Goal: Task Accomplishment & Management: Use online tool/utility

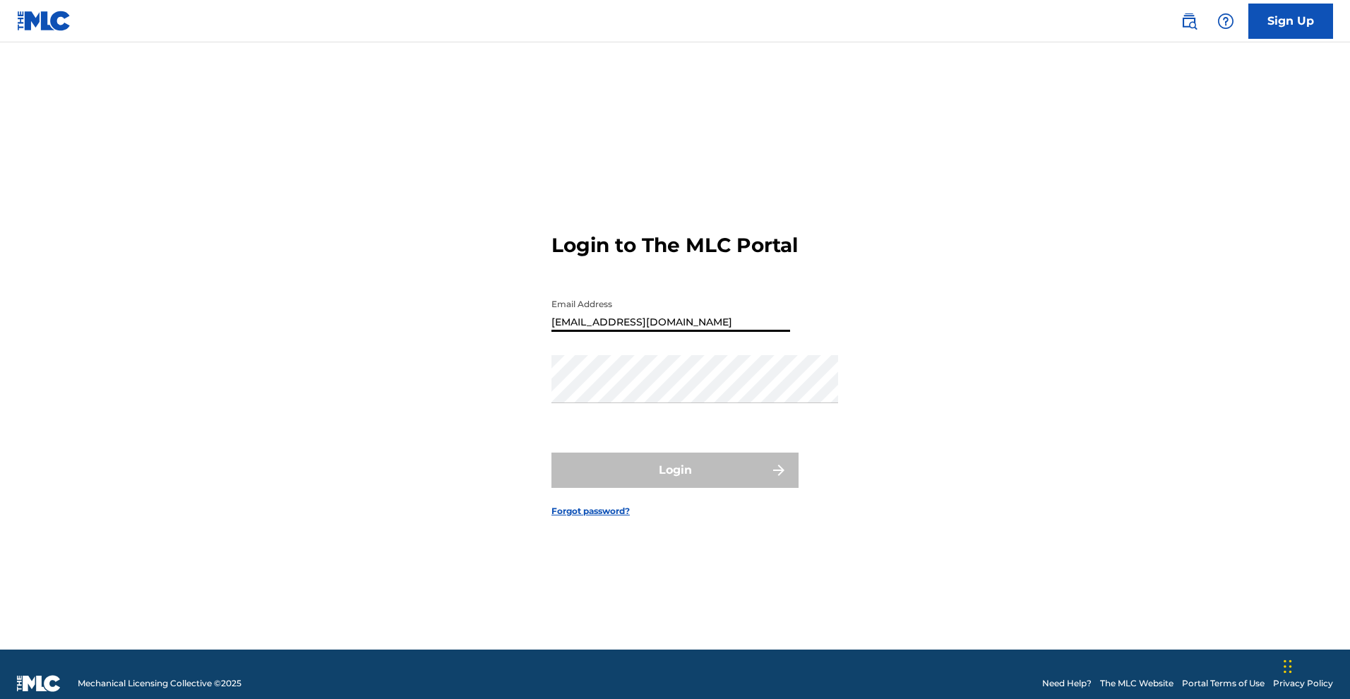
type input "[EMAIL_ADDRESS][DOMAIN_NAME]"
click at [798, 114] on form "Login to The MLC Portal Email Address dbakerjd@gmail.com Password Login Forgot …" at bounding box center [674, 364] width 247 height 572
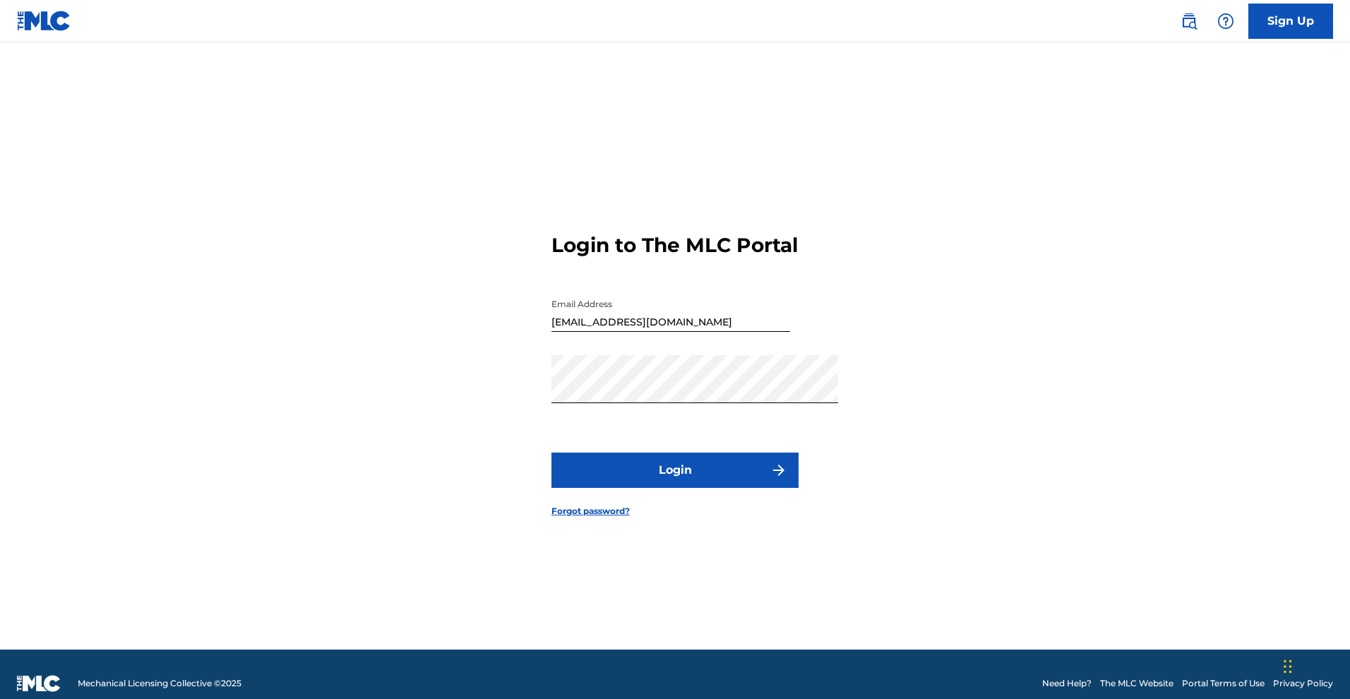
click at [678, 488] on button "Login" at bounding box center [674, 470] width 247 height 35
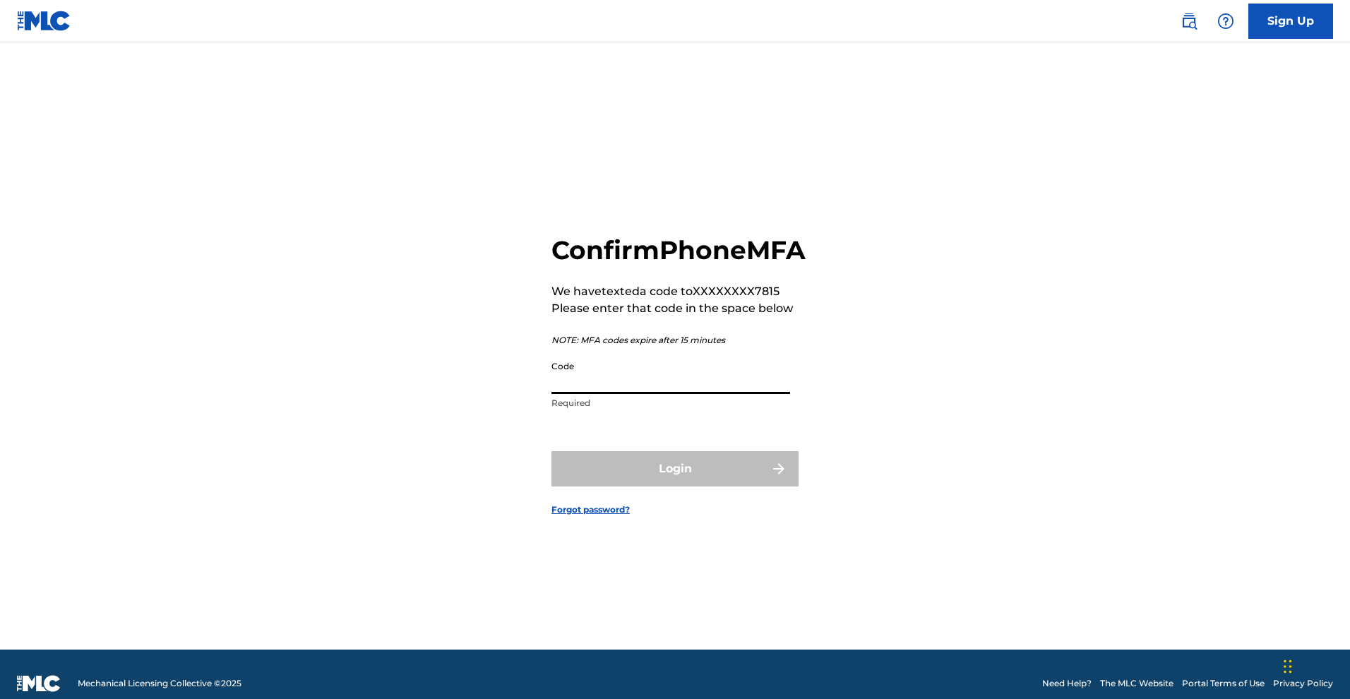
click at [621, 385] on input "Code" at bounding box center [670, 374] width 239 height 40
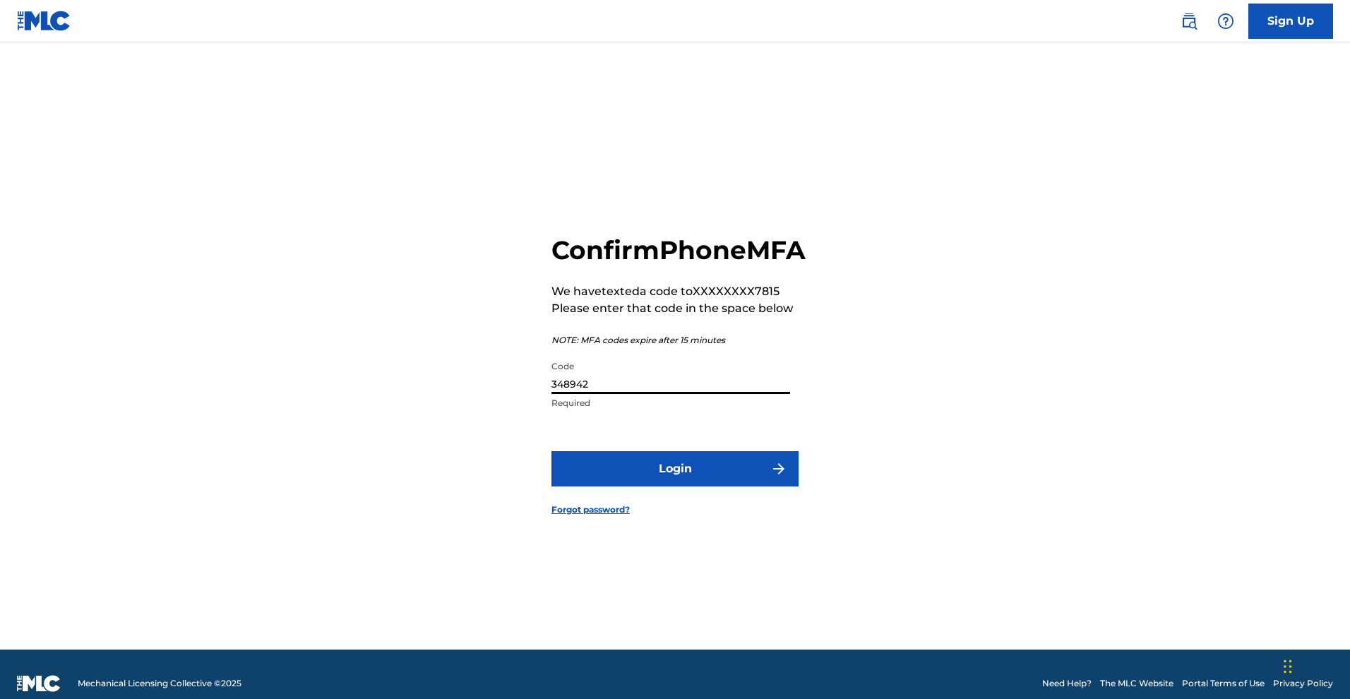
type input "348942"
click at [676, 486] on button "Login" at bounding box center [674, 468] width 247 height 35
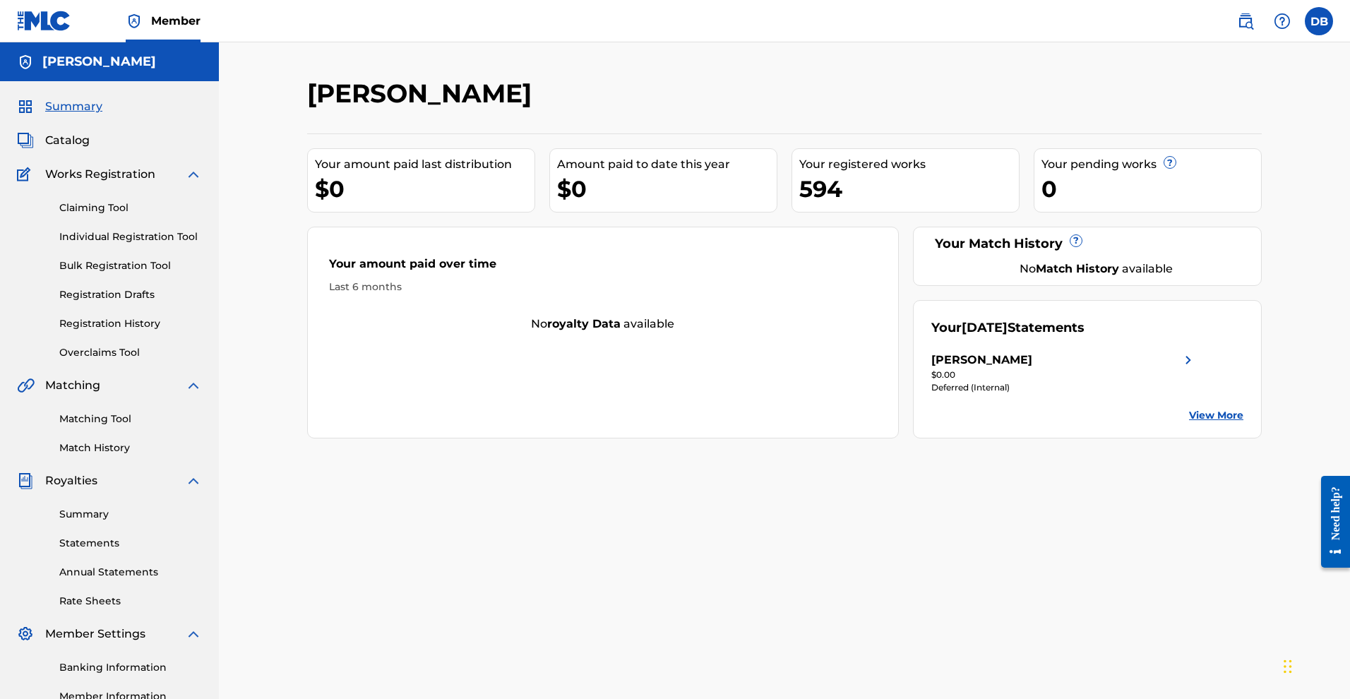
click at [1197, 369] on img at bounding box center [1188, 360] width 17 height 17
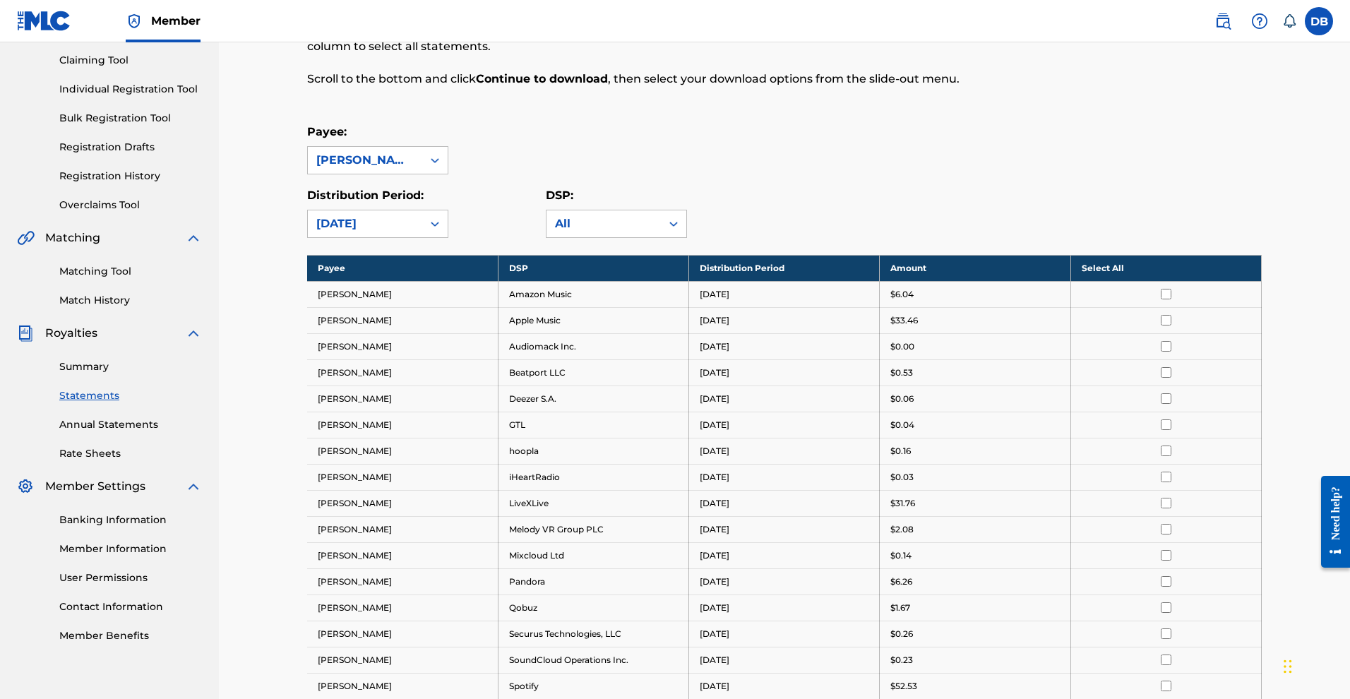
scroll to position [139, 0]
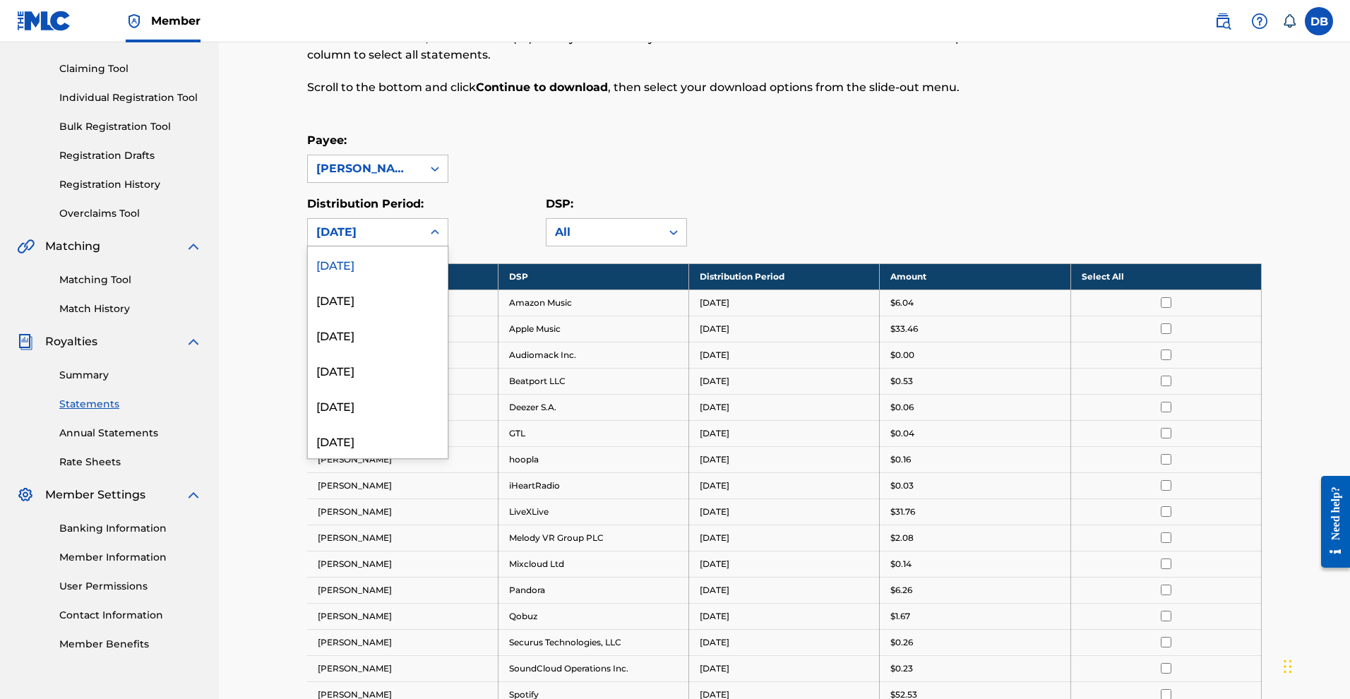
click at [417, 246] on div "[DATE]" at bounding box center [365, 232] width 114 height 27
click at [412, 317] on div "[DATE]" at bounding box center [378, 299] width 140 height 35
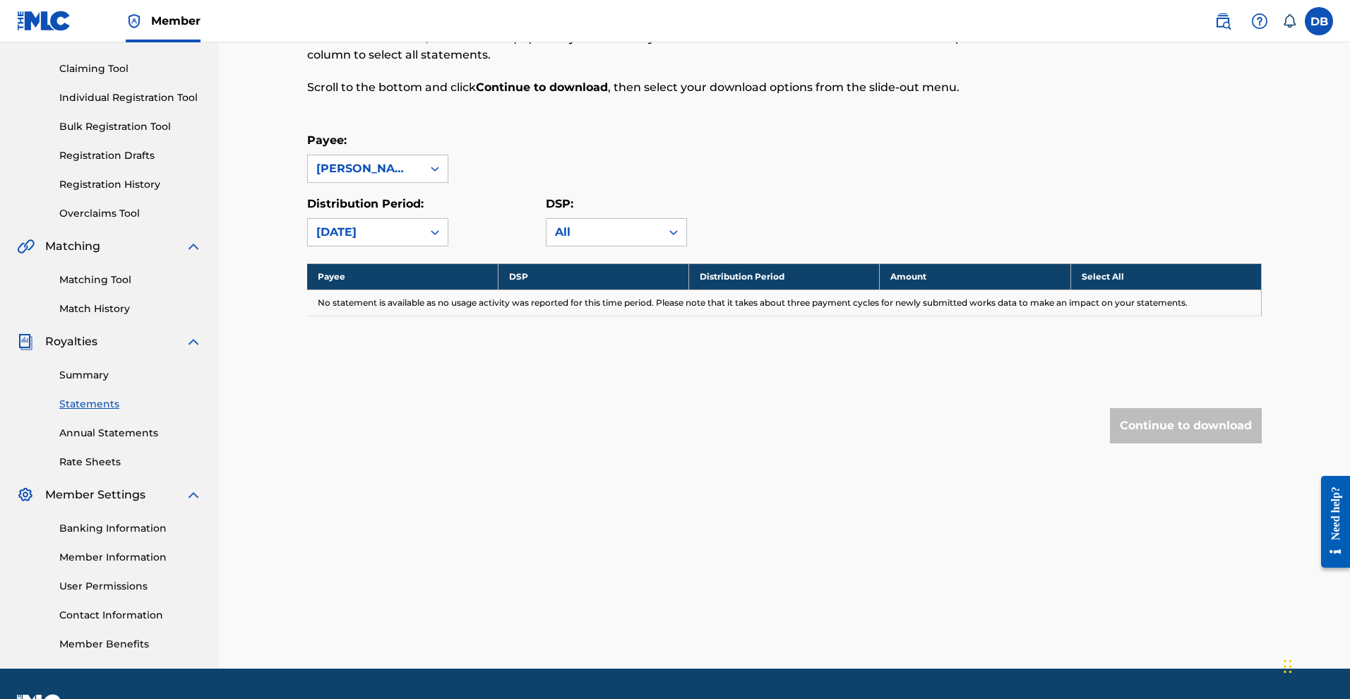
click at [408, 241] on div "[DATE]" at bounding box center [364, 232] width 97 height 17
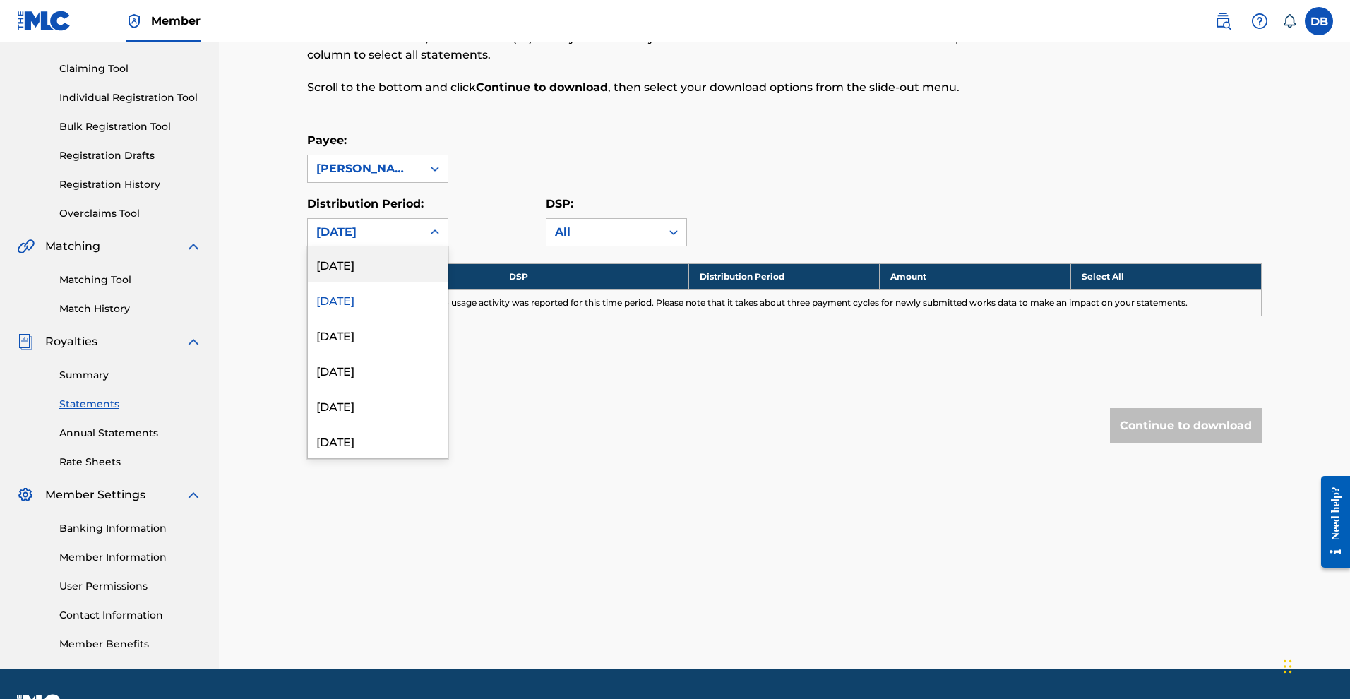
click at [404, 282] on div "[DATE]" at bounding box center [378, 263] width 140 height 35
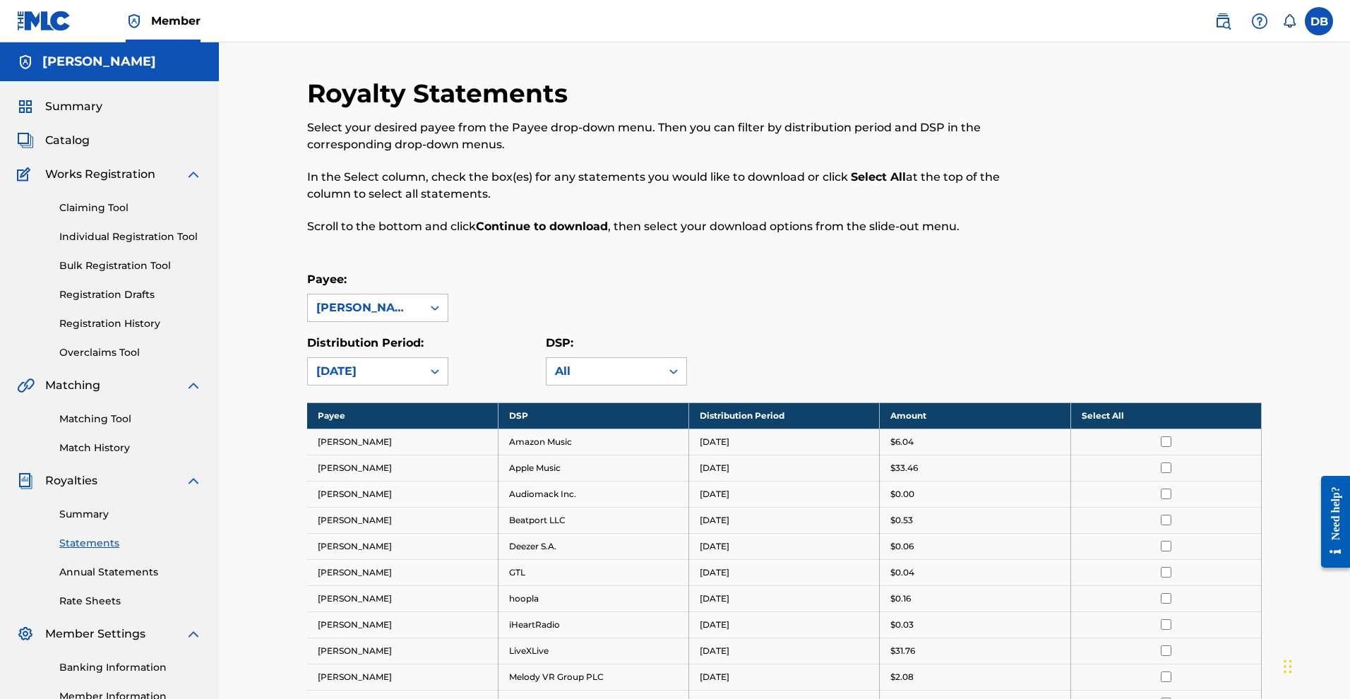
scroll to position [0, 0]
click at [131, 215] on link "Claiming Tool" at bounding box center [130, 208] width 143 height 15
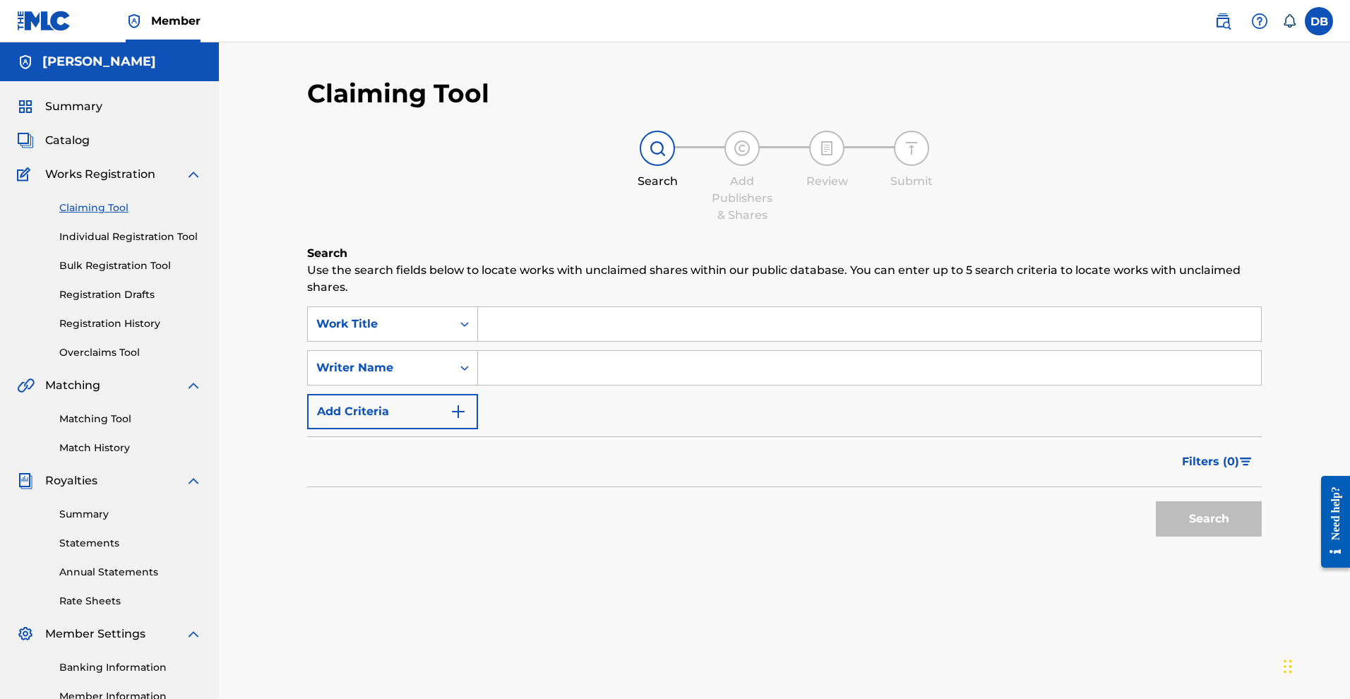
click at [534, 333] on input "Search Form" at bounding box center [869, 324] width 783 height 34
type input ""Never See Come See""
click at [1159, 537] on button "Search" at bounding box center [1209, 518] width 106 height 35
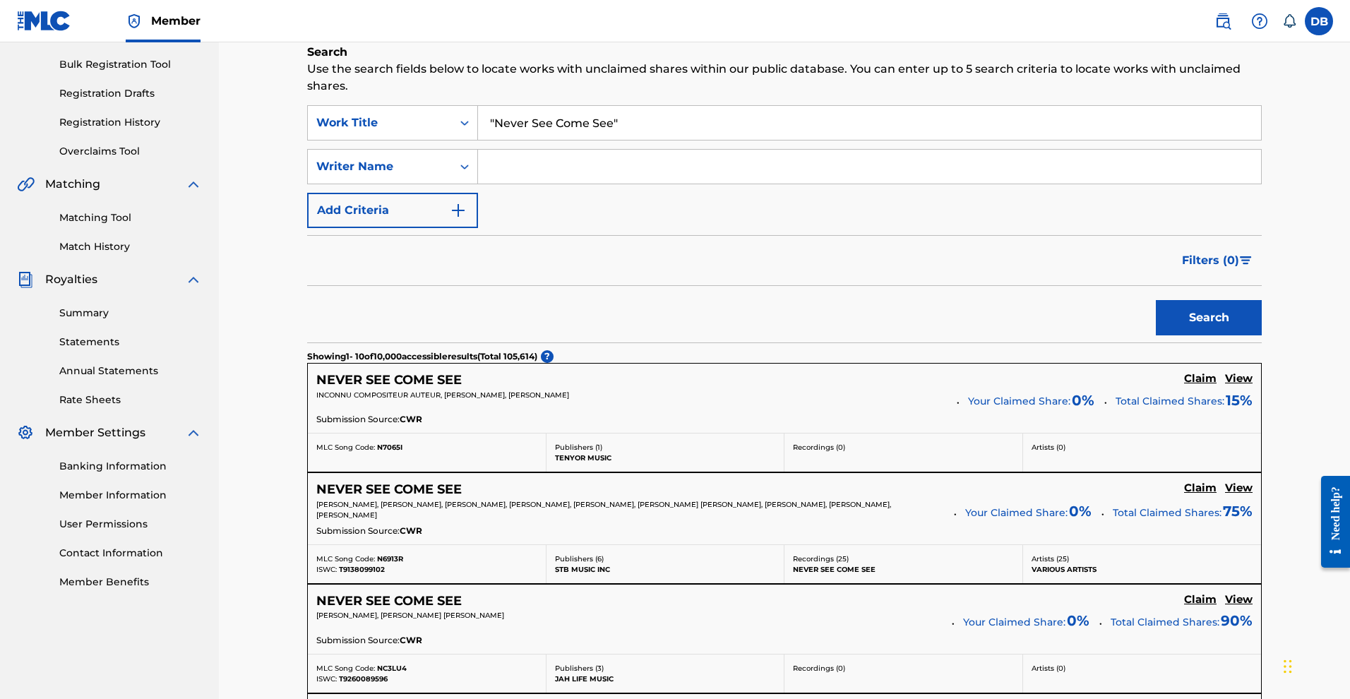
scroll to position [4, 0]
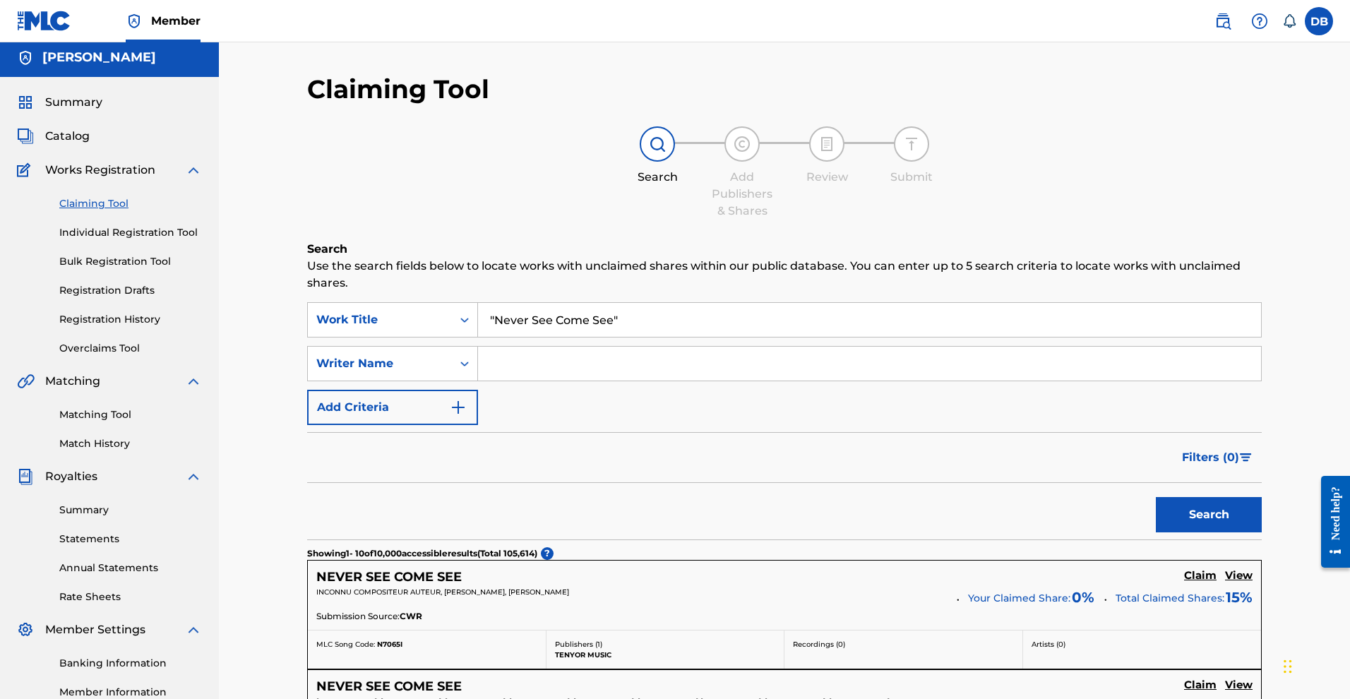
click at [822, 373] on input "Search Form" at bounding box center [869, 364] width 783 height 34
type input ""[PERSON_NAME]""
click at [1262, 532] on button "Search" at bounding box center [1209, 514] width 106 height 35
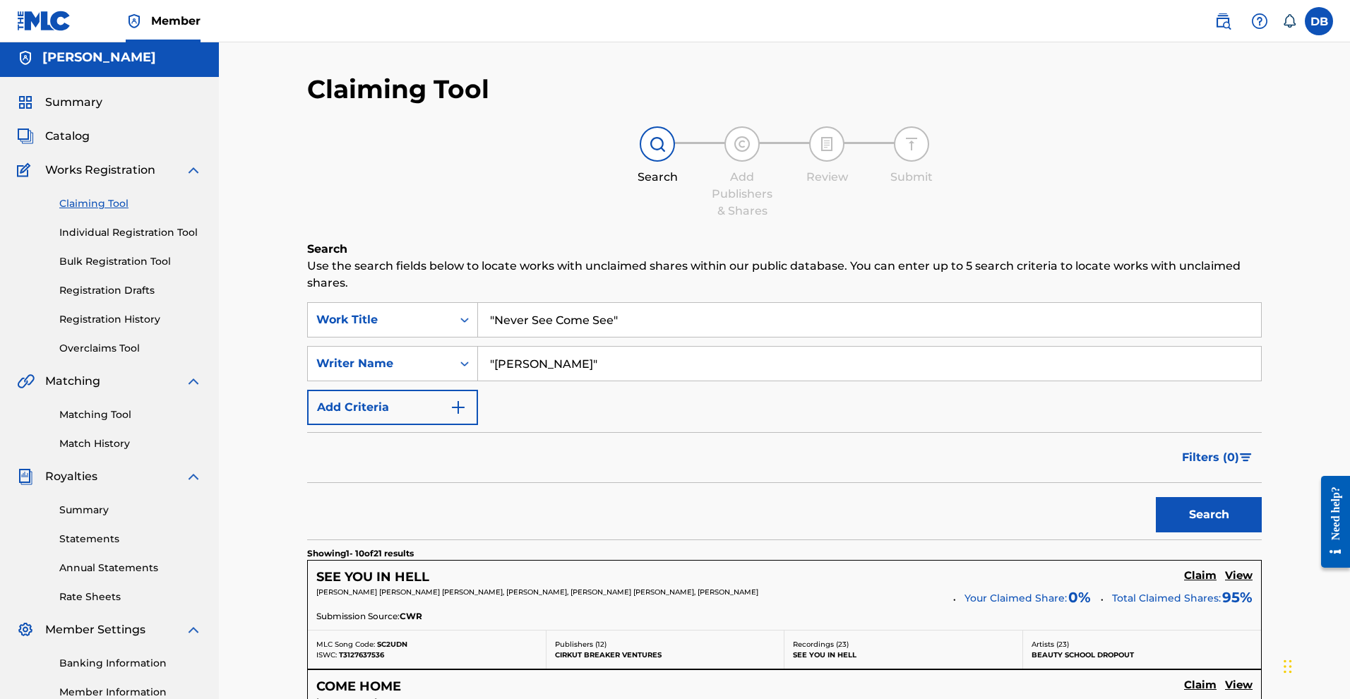
click at [1156, 532] on button "Search" at bounding box center [1209, 514] width 106 height 35
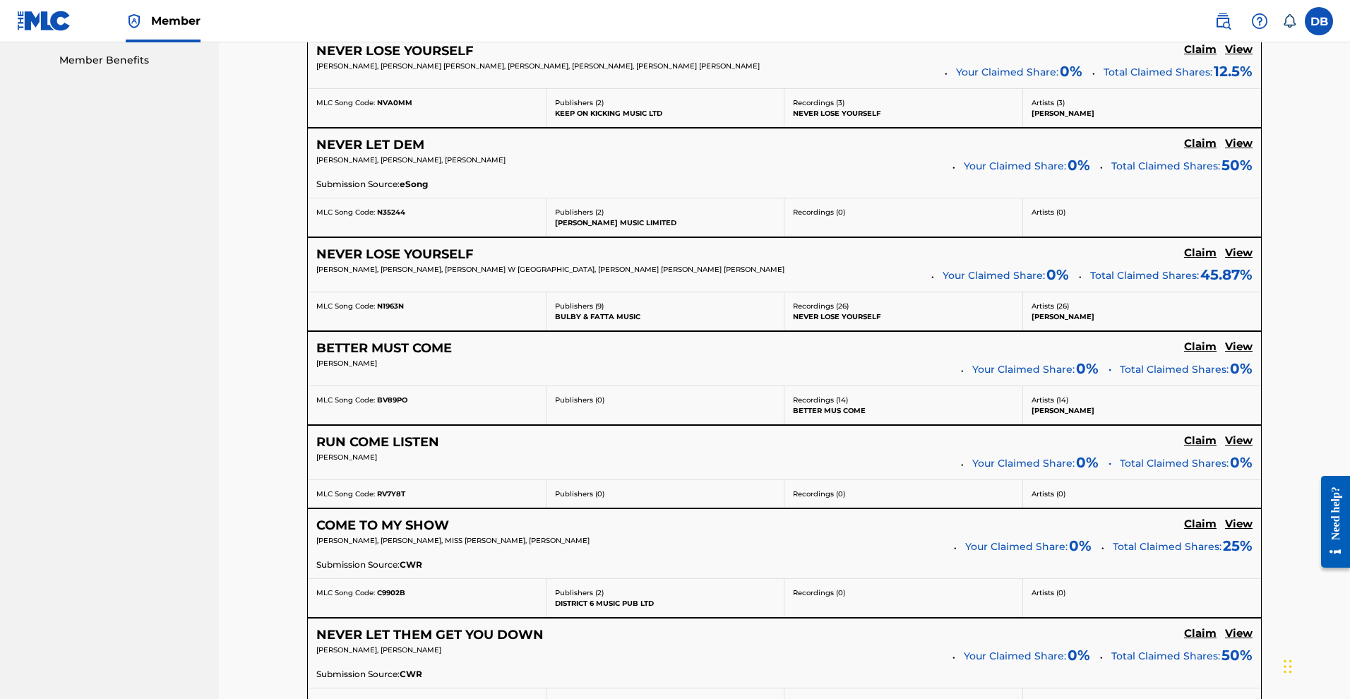
scroll to position [724, 0]
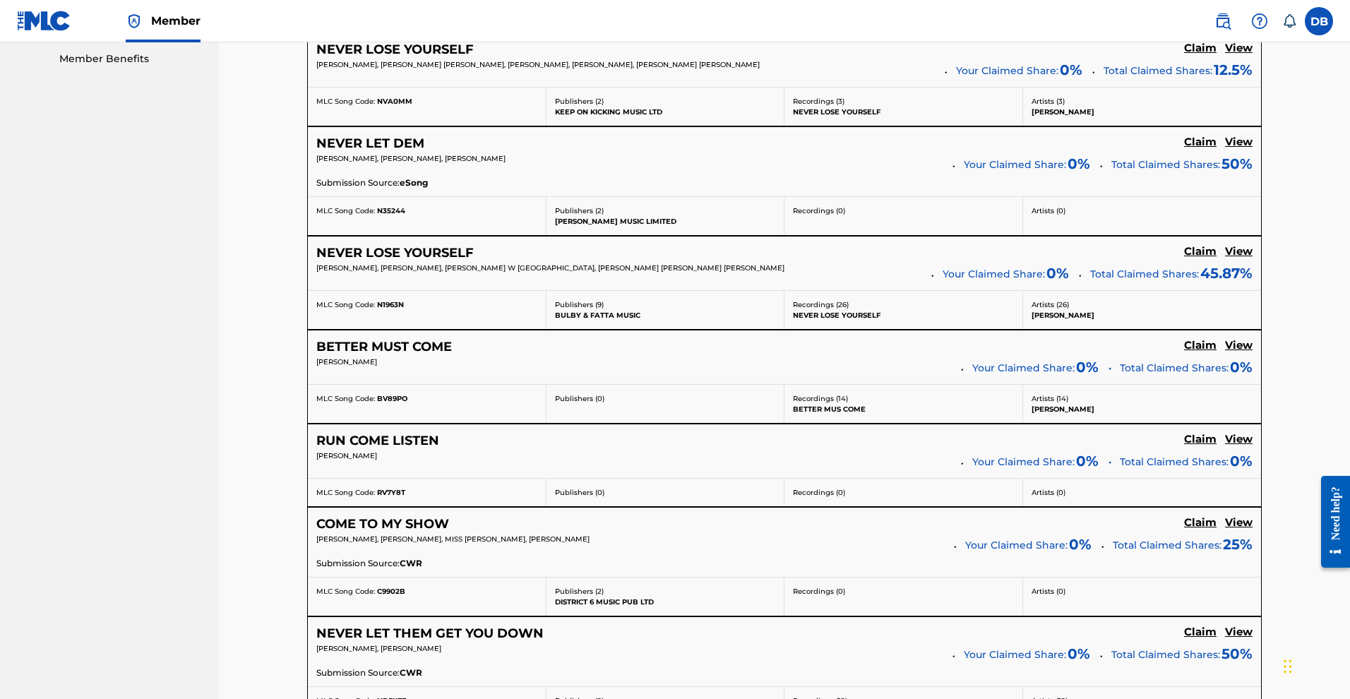
click at [1226, 446] on h5 "View" at bounding box center [1239, 439] width 28 height 13
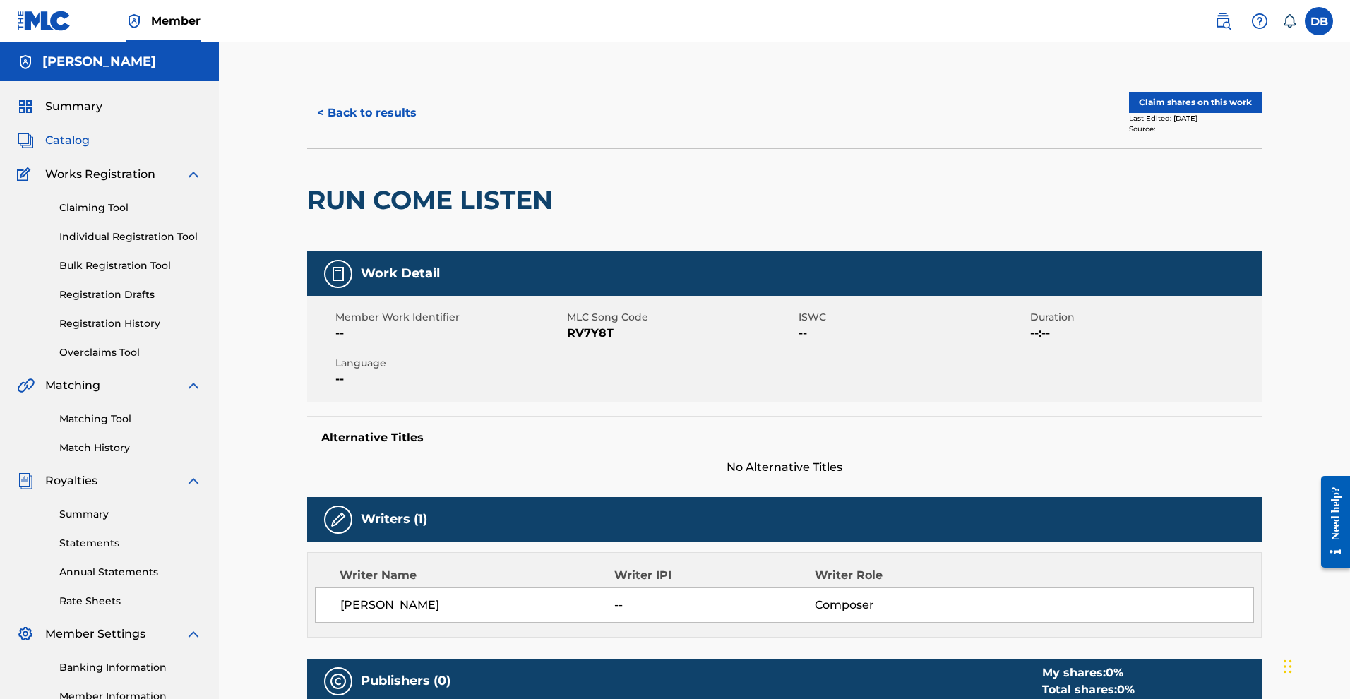
click at [1262, 113] on button "Claim shares on this work" at bounding box center [1195, 102] width 133 height 21
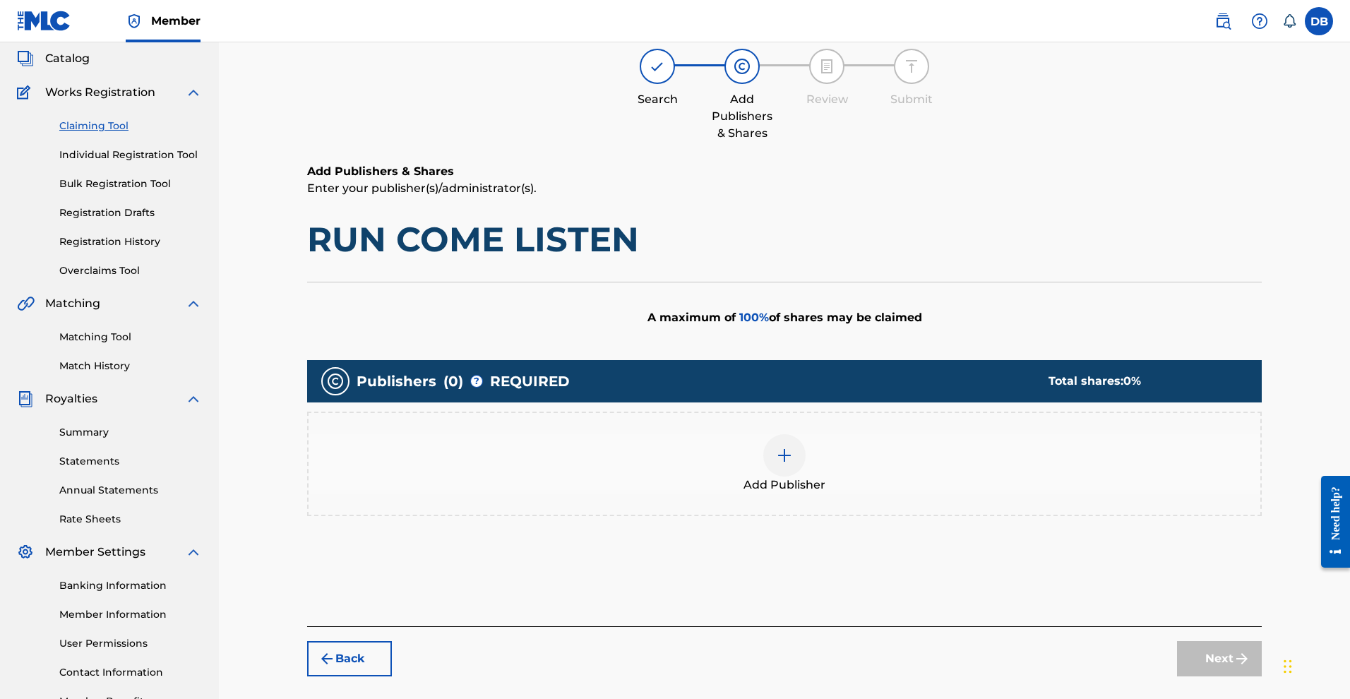
scroll to position [93, 0]
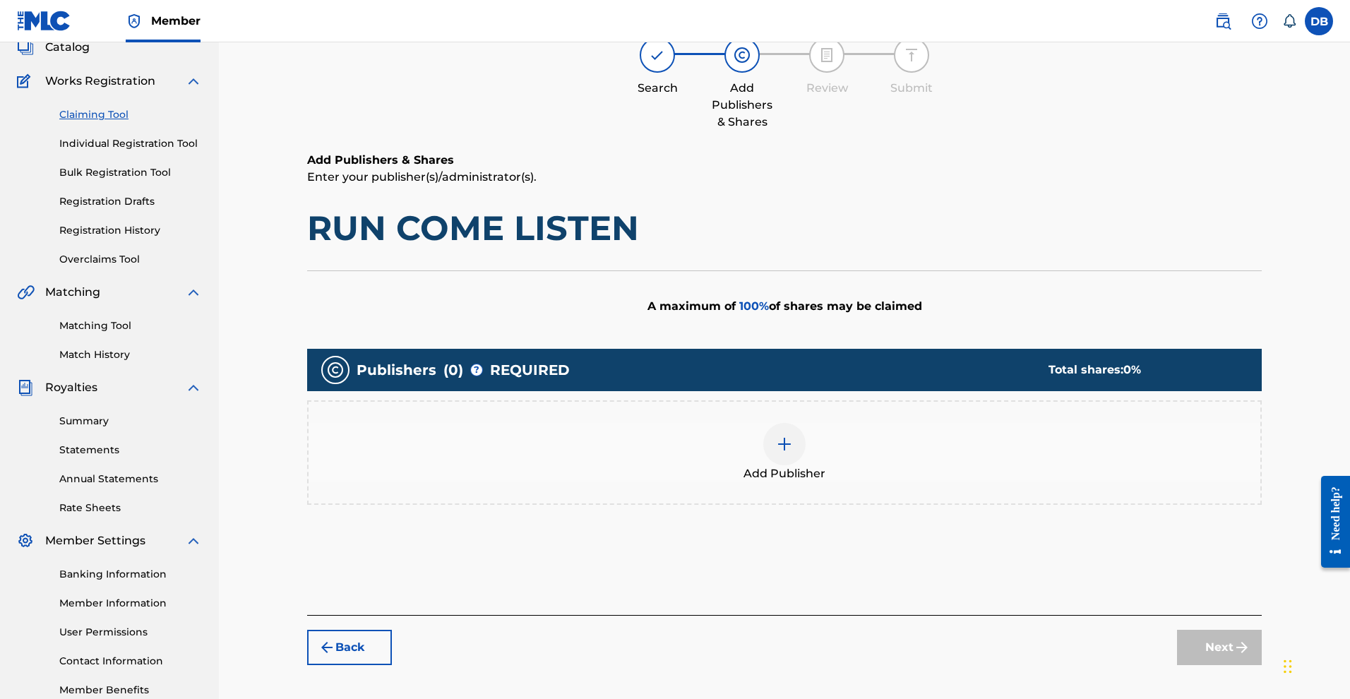
click at [793, 453] on img at bounding box center [784, 444] width 17 height 17
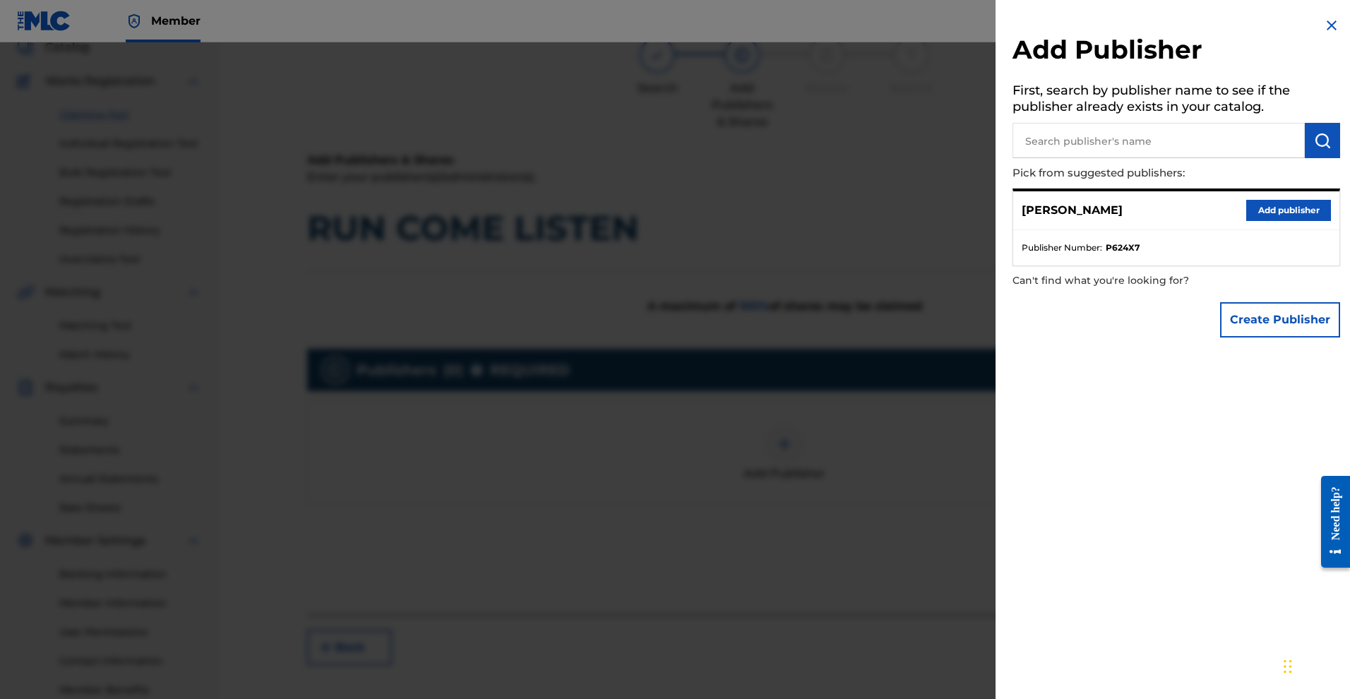
click at [1246, 221] on button "Add publisher" at bounding box center [1288, 210] width 85 height 21
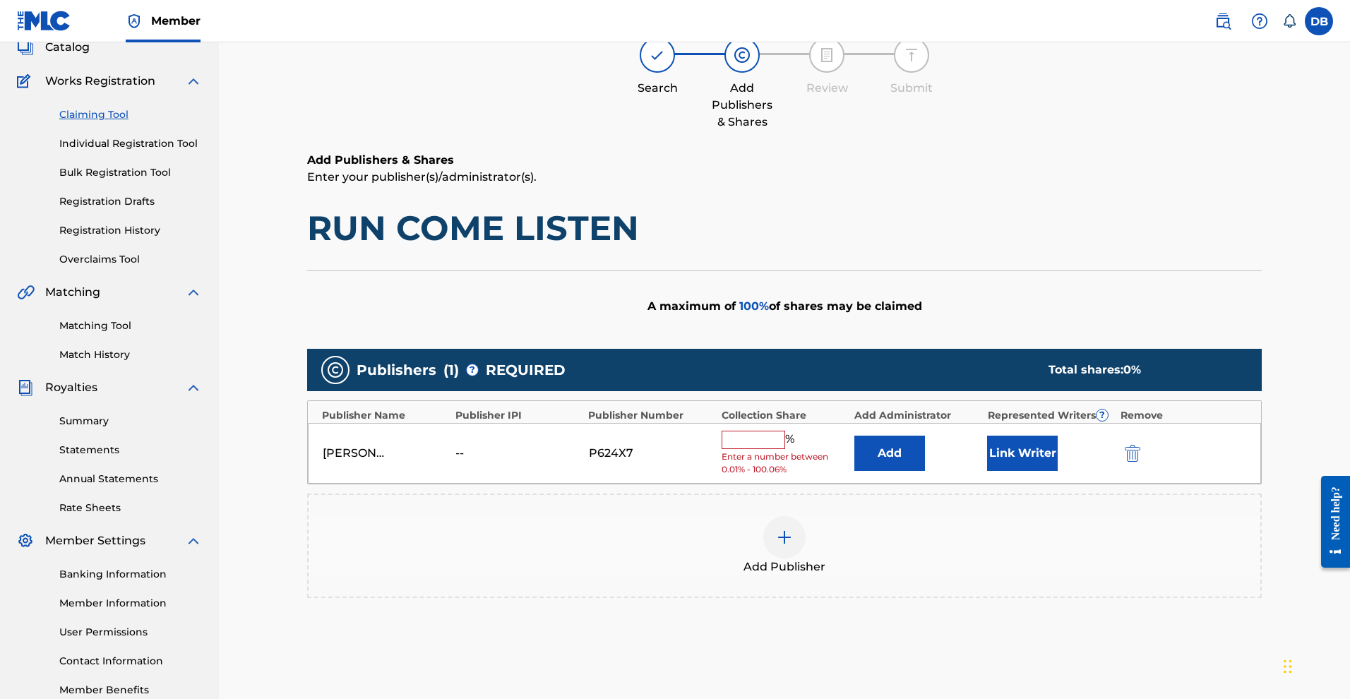
click at [785, 449] on input "text" at bounding box center [754, 440] width 64 height 18
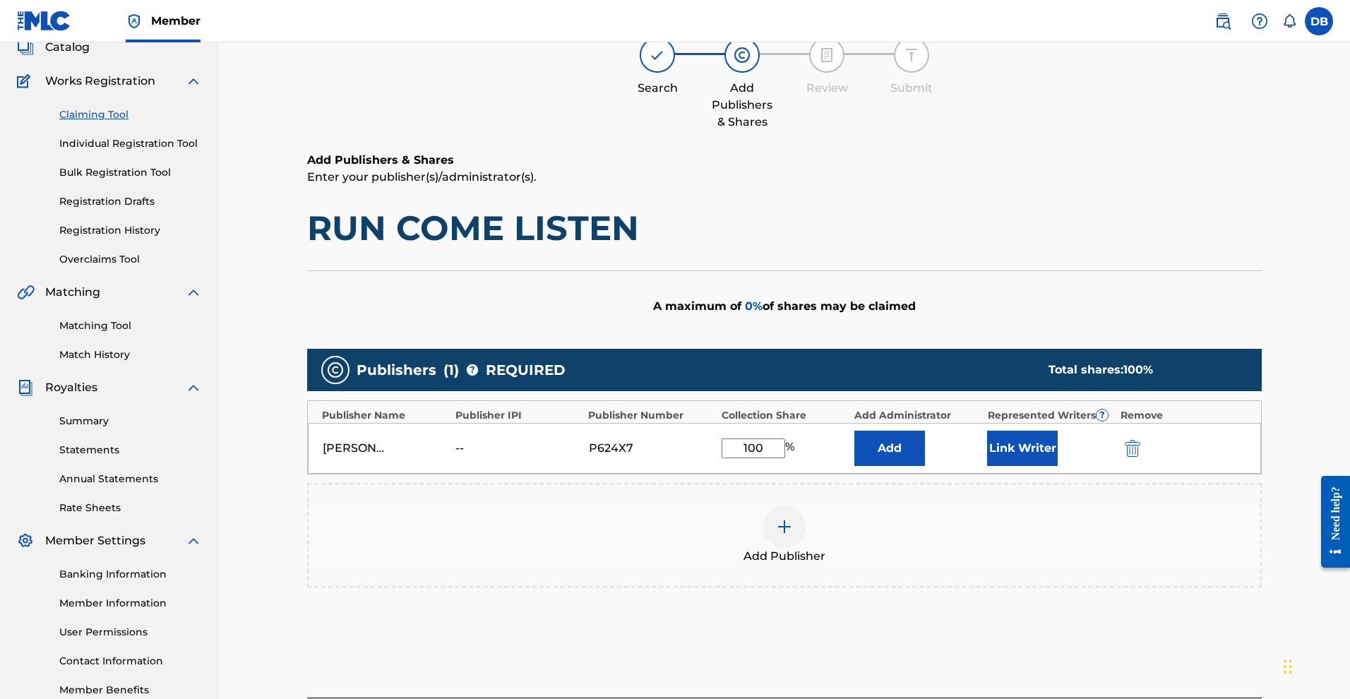
type input "100"
click at [922, 466] on button "Add" at bounding box center [889, 448] width 71 height 35
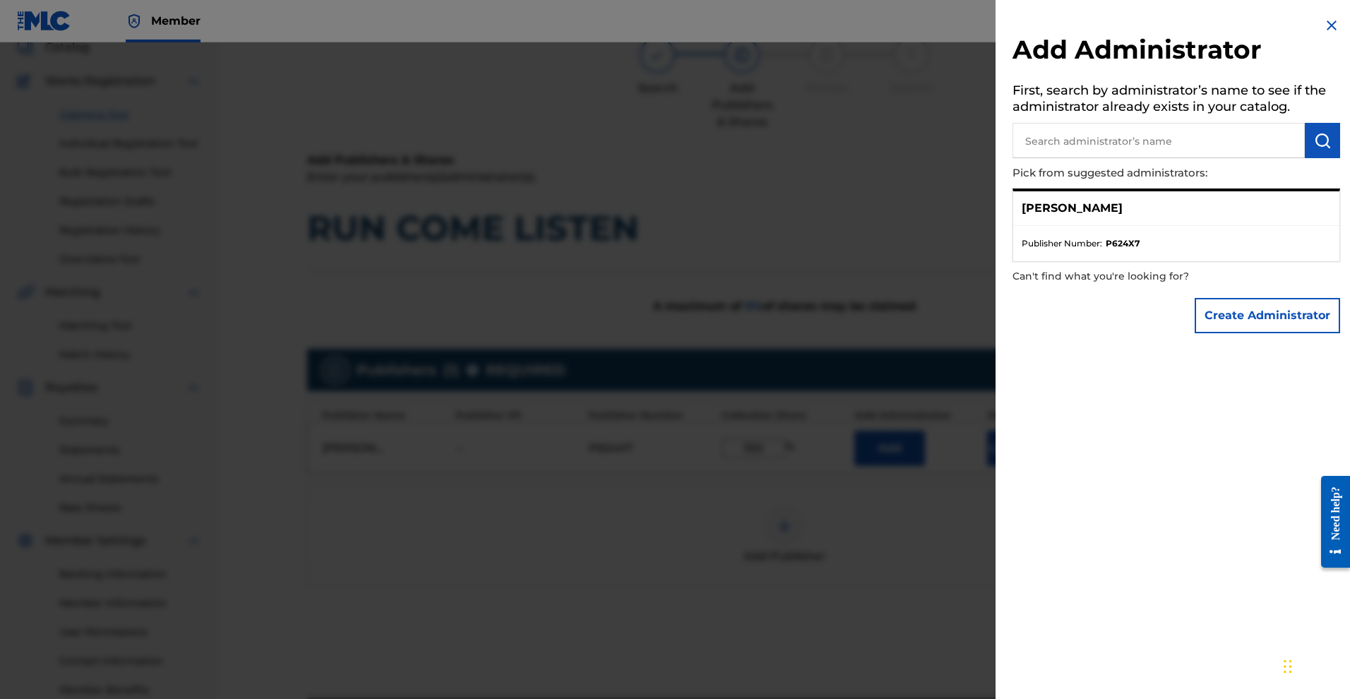
click at [1216, 333] on button "Create Administrator" at bounding box center [1267, 315] width 145 height 35
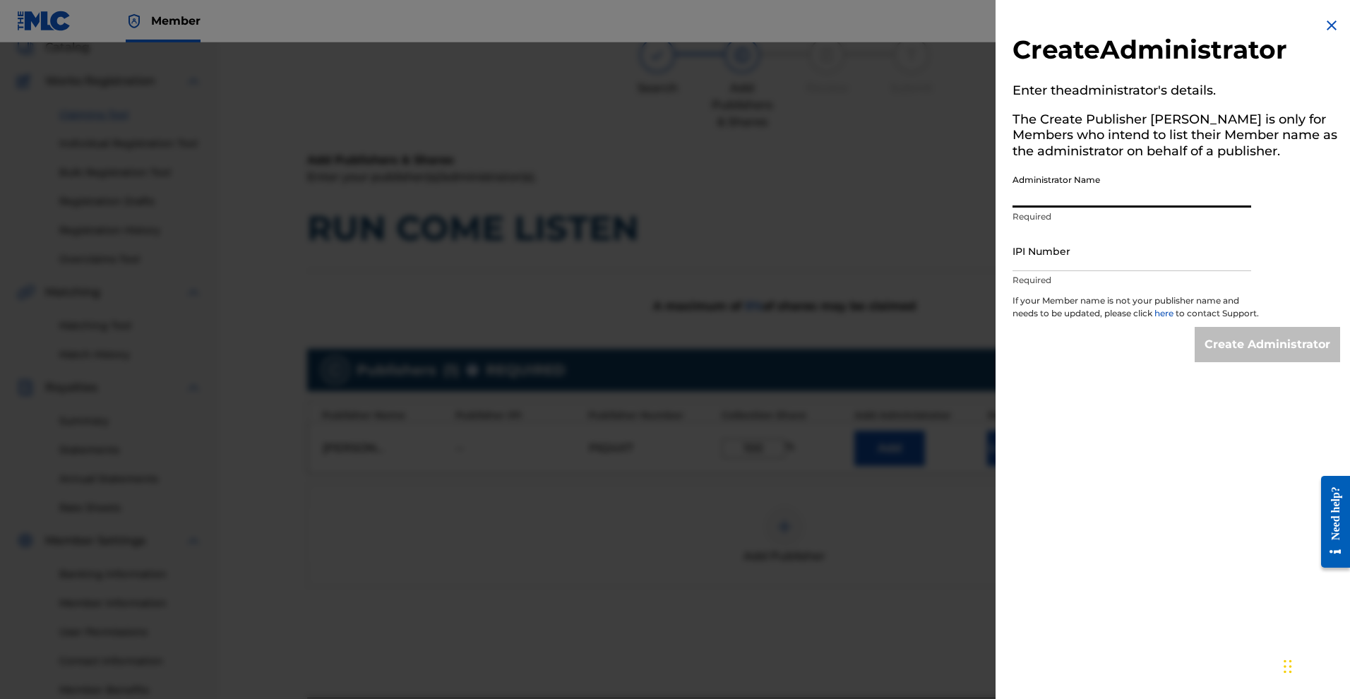
click at [1034, 208] on input "Administrator Name" at bounding box center [1131, 187] width 239 height 40
type input "[PERSON_NAME], [GEOGRAPHIC_DATA]"
click at [1012, 271] on input "IPI Number" at bounding box center [1131, 251] width 239 height 40
paste input "01299489964"
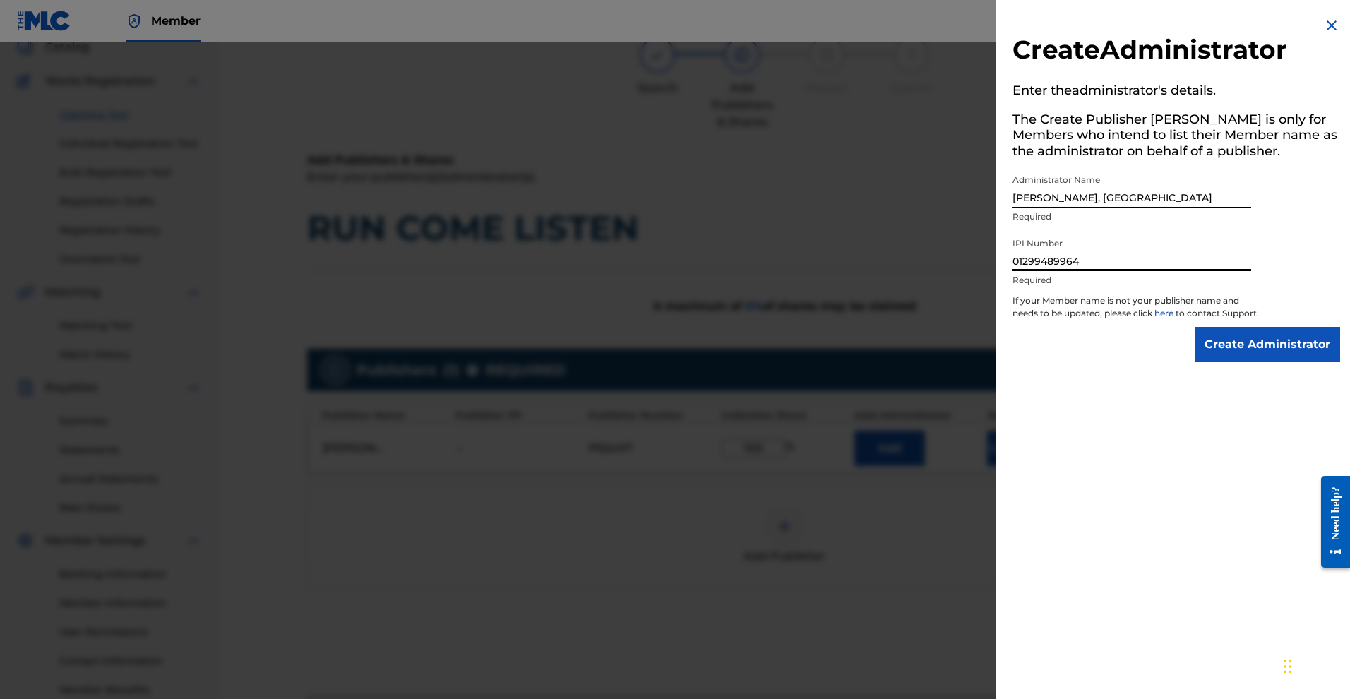
type input "01299489964"
click at [1272, 362] on input "Create Administrator" at bounding box center [1267, 344] width 145 height 35
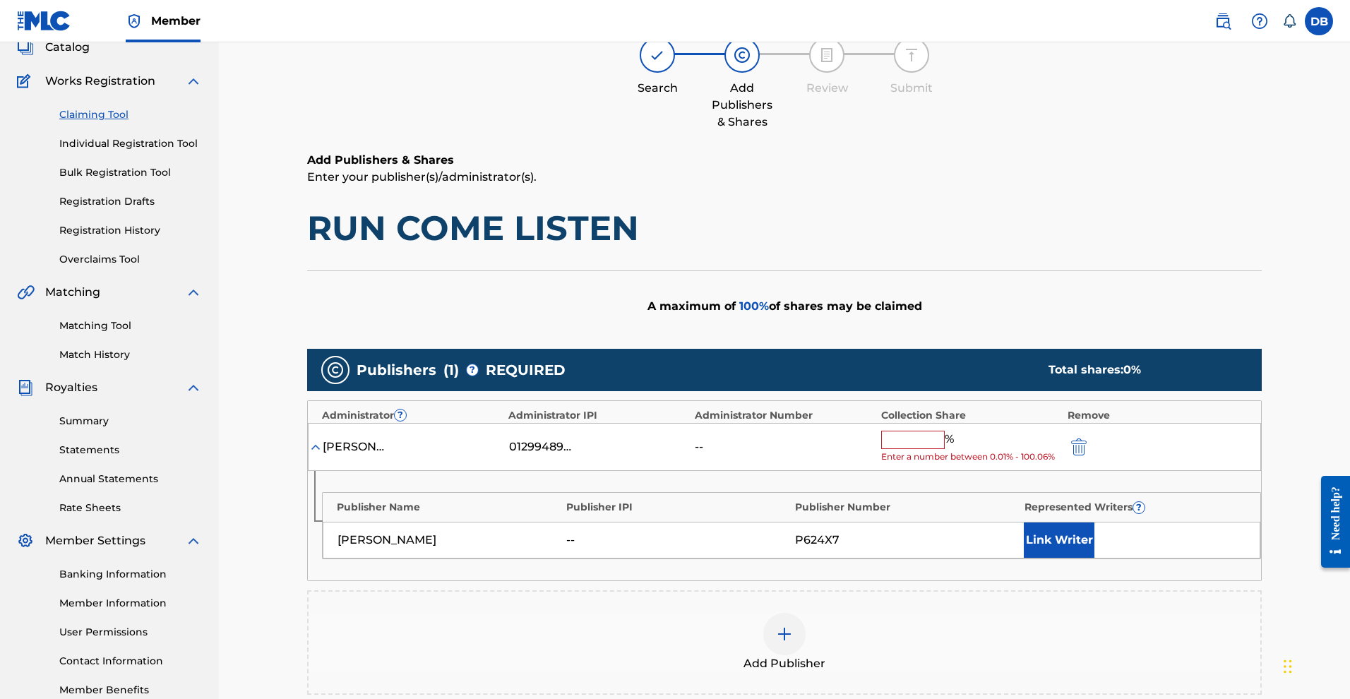
click at [945, 449] on input "text" at bounding box center [913, 440] width 64 height 18
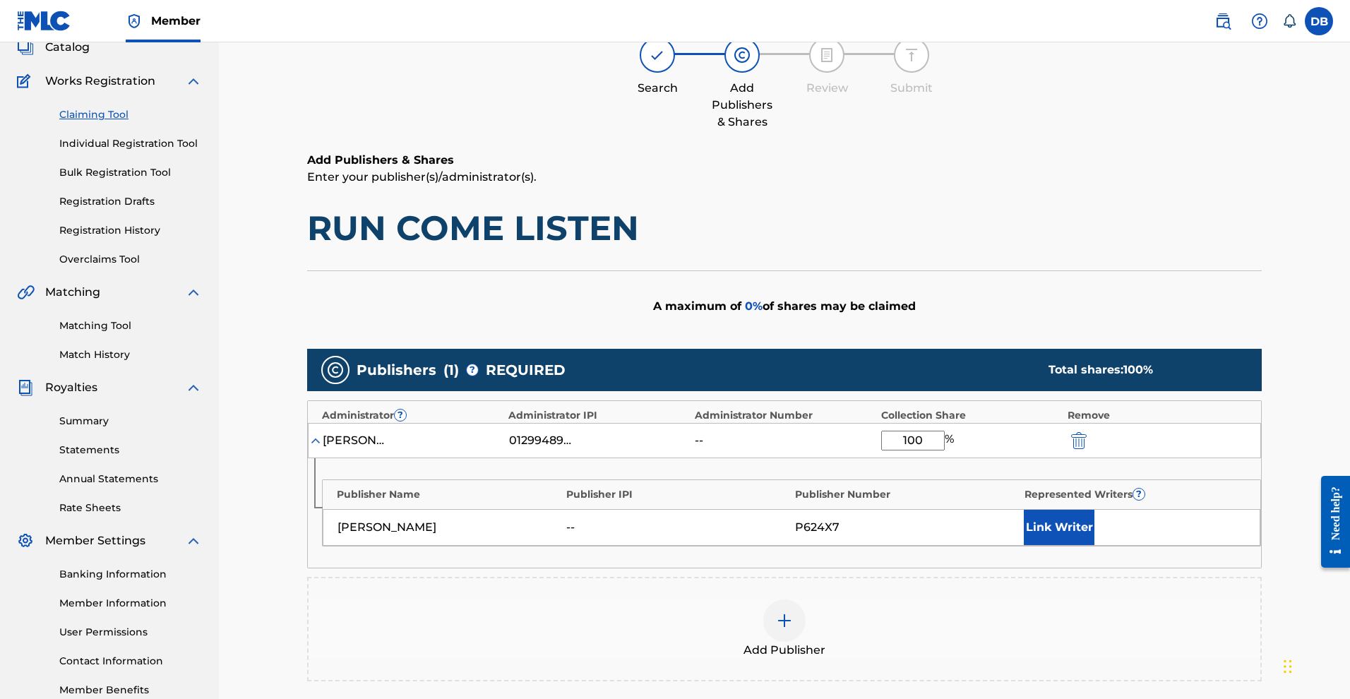
type input "100"
click at [1093, 545] on button "Link Writer" at bounding box center [1059, 527] width 71 height 35
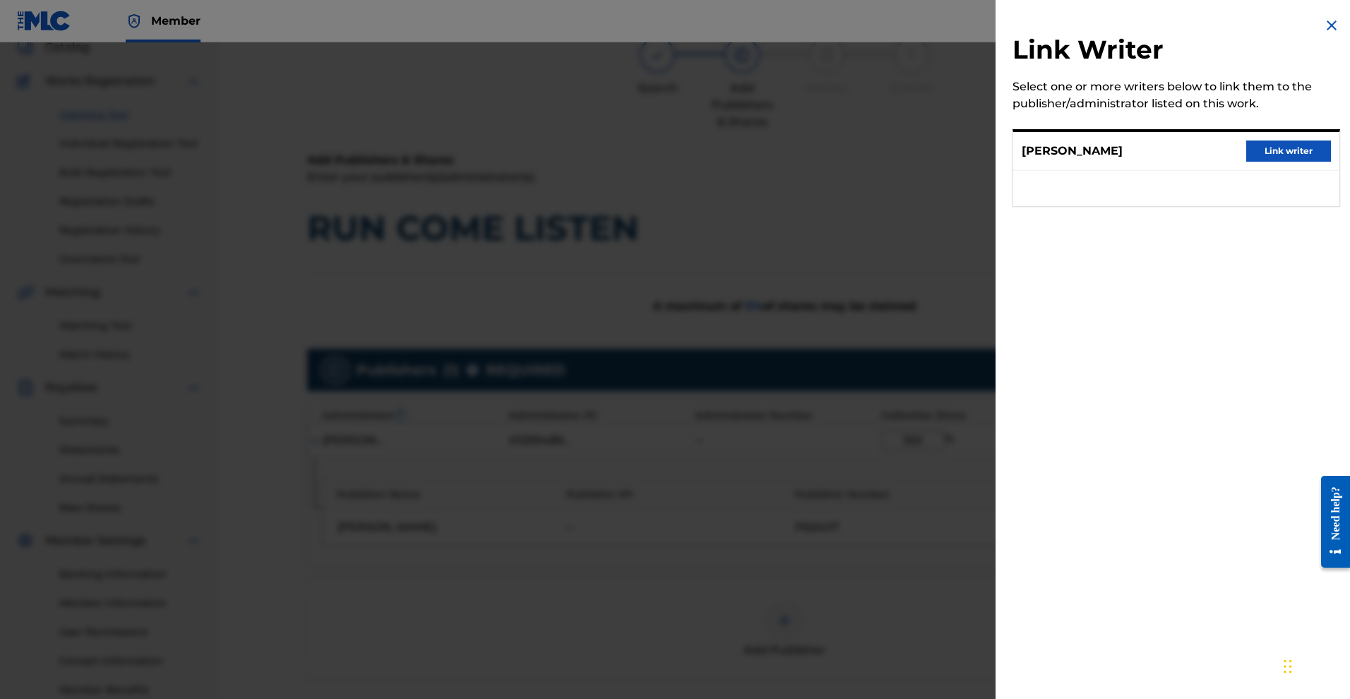
click at [1257, 162] on button "Link writer" at bounding box center [1288, 150] width 85 height 21
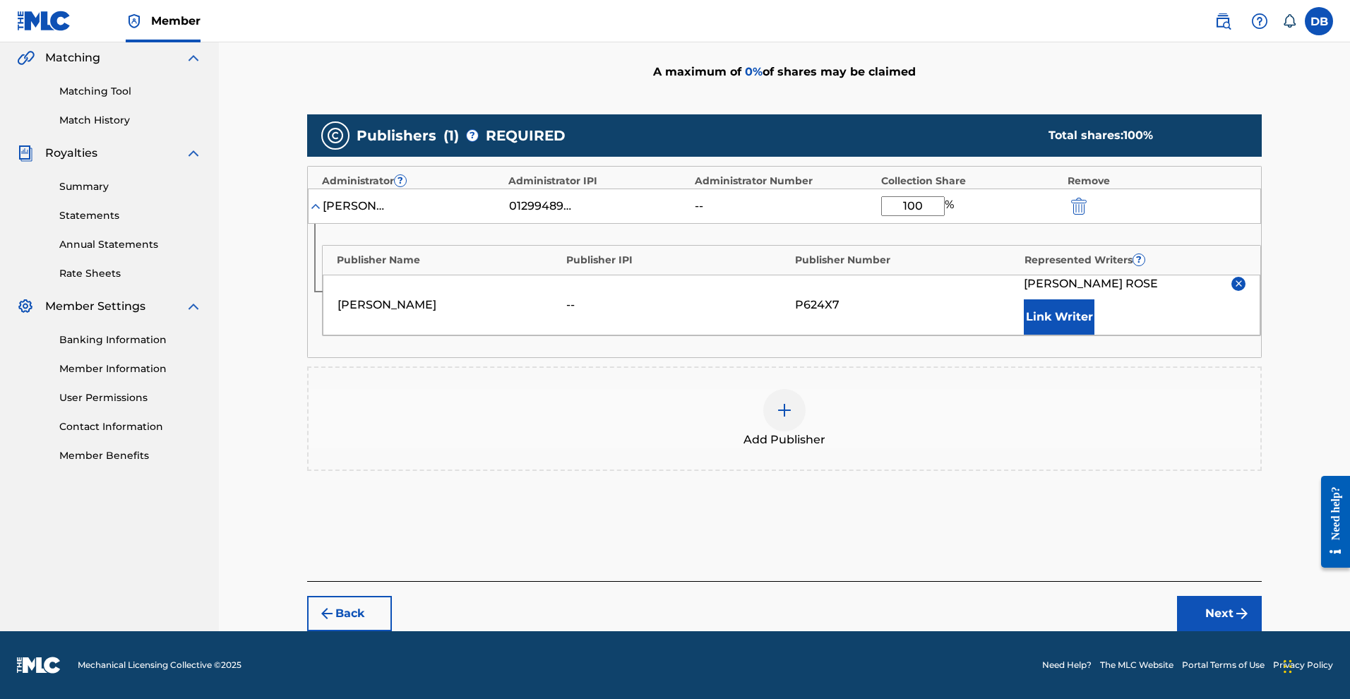
scroll to position [477, 0]
click at [1262, 596] on button "Next" at bounding box center [1219, 613] width 85 height 35
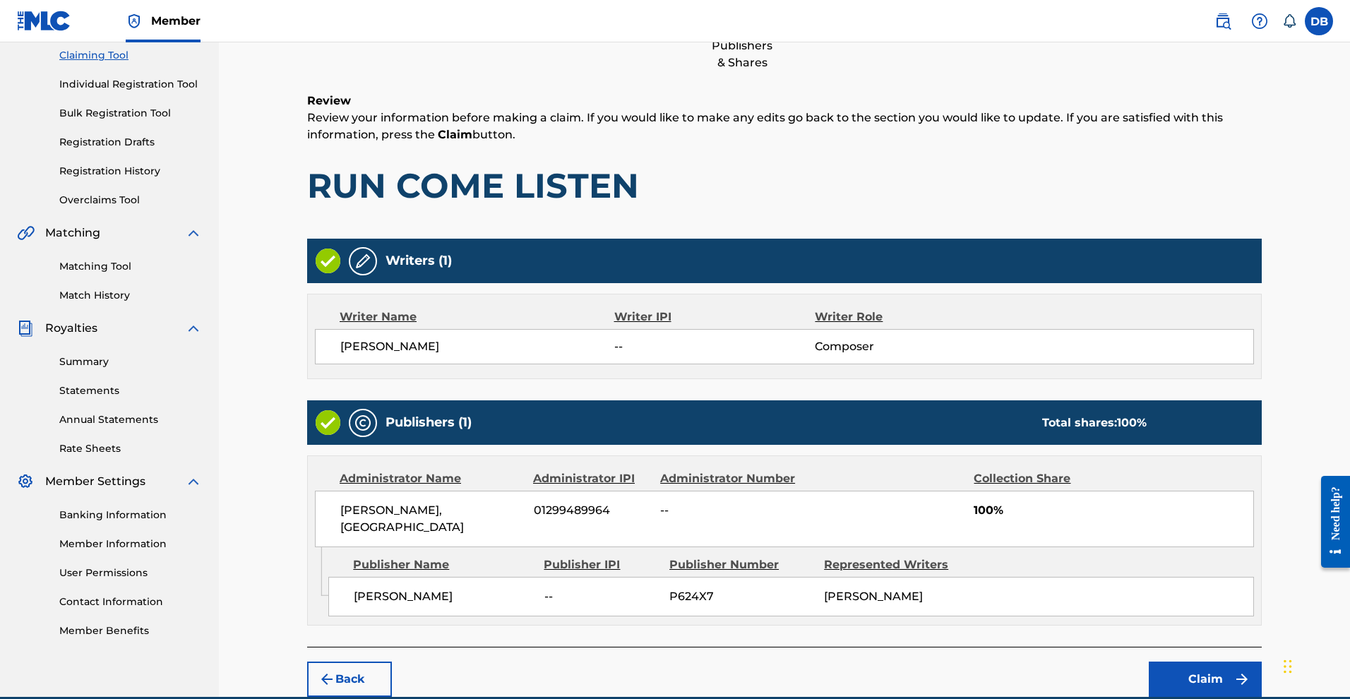
scroll to position [150, 0]
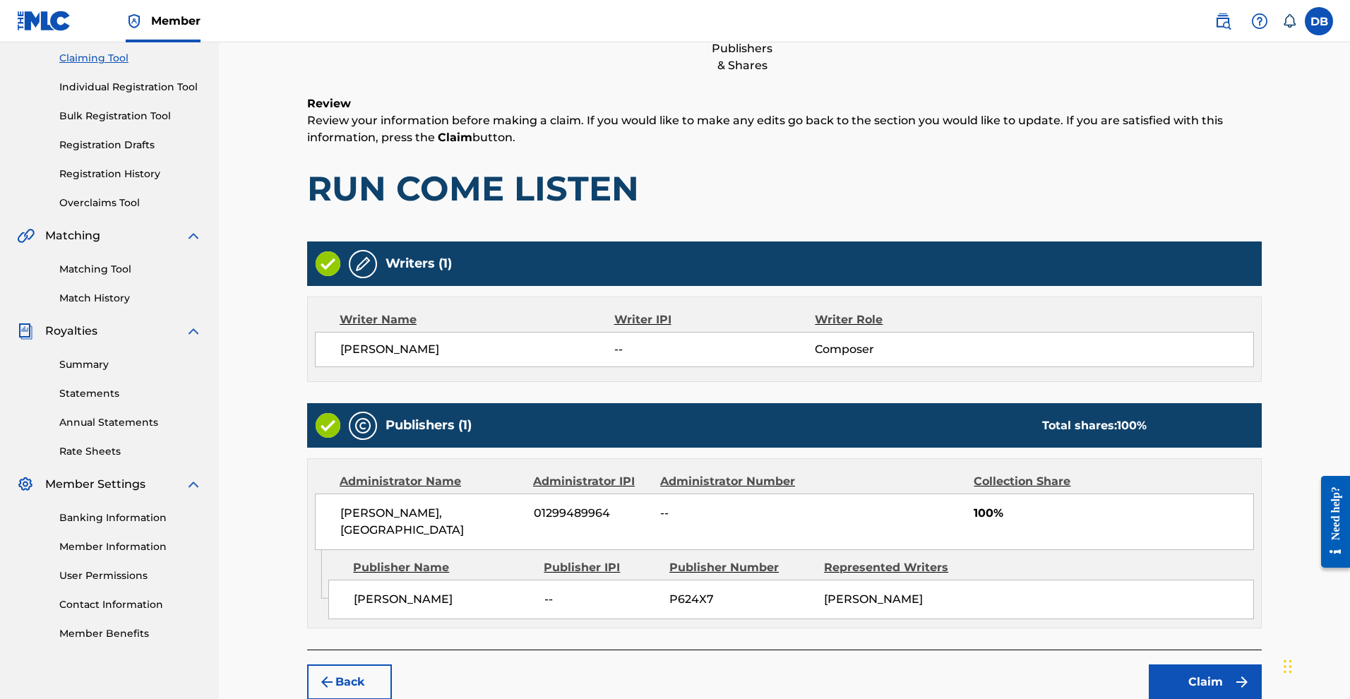
click at [167, 95] on link "Individual Registration Tool" at bounding box center [130, 87] width 143 height 15
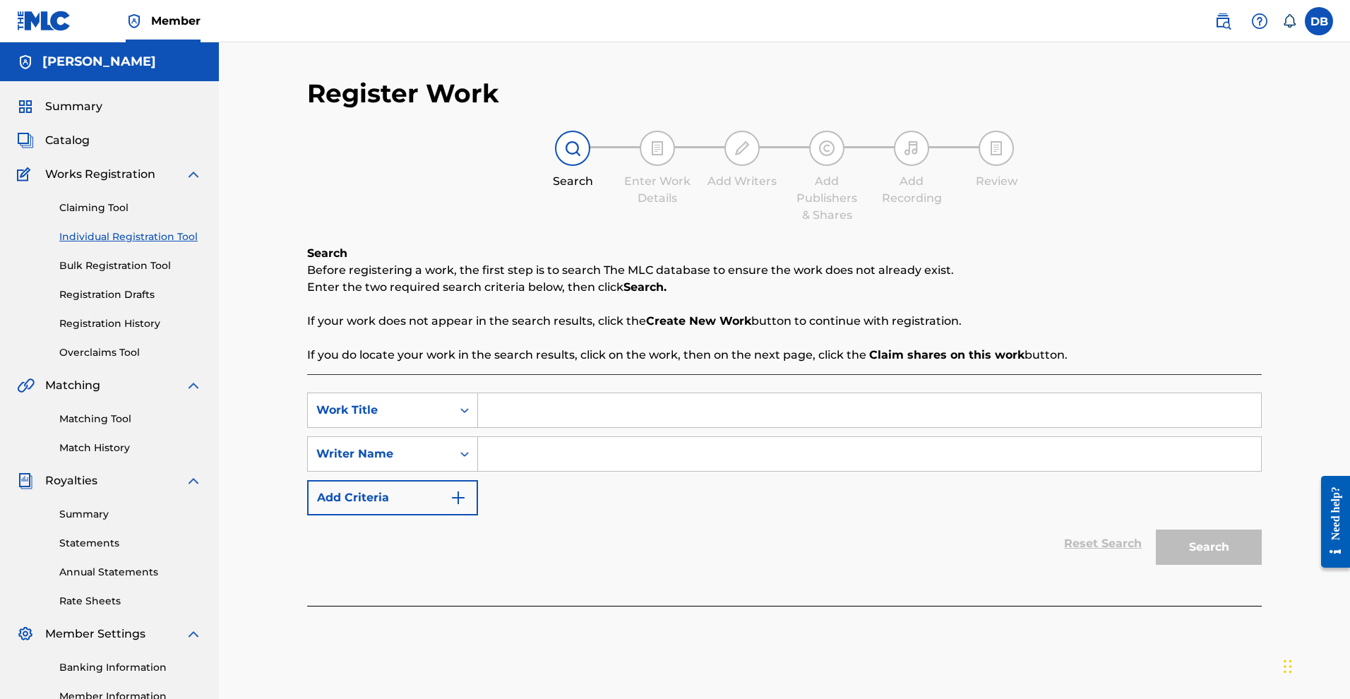
click at [518, 427] on input "Search Form" at bounding box center [869, 410] width 783 height 34
type input "Run Come Listen"
click at [542, 471] on input "Search Form" at bounding box center [869, 454] width 783 height 34
type input "[PERSON_NAME]"
click at [1238, 565] on button "Search" at bounding box center [1209, 547] width 106 height 35
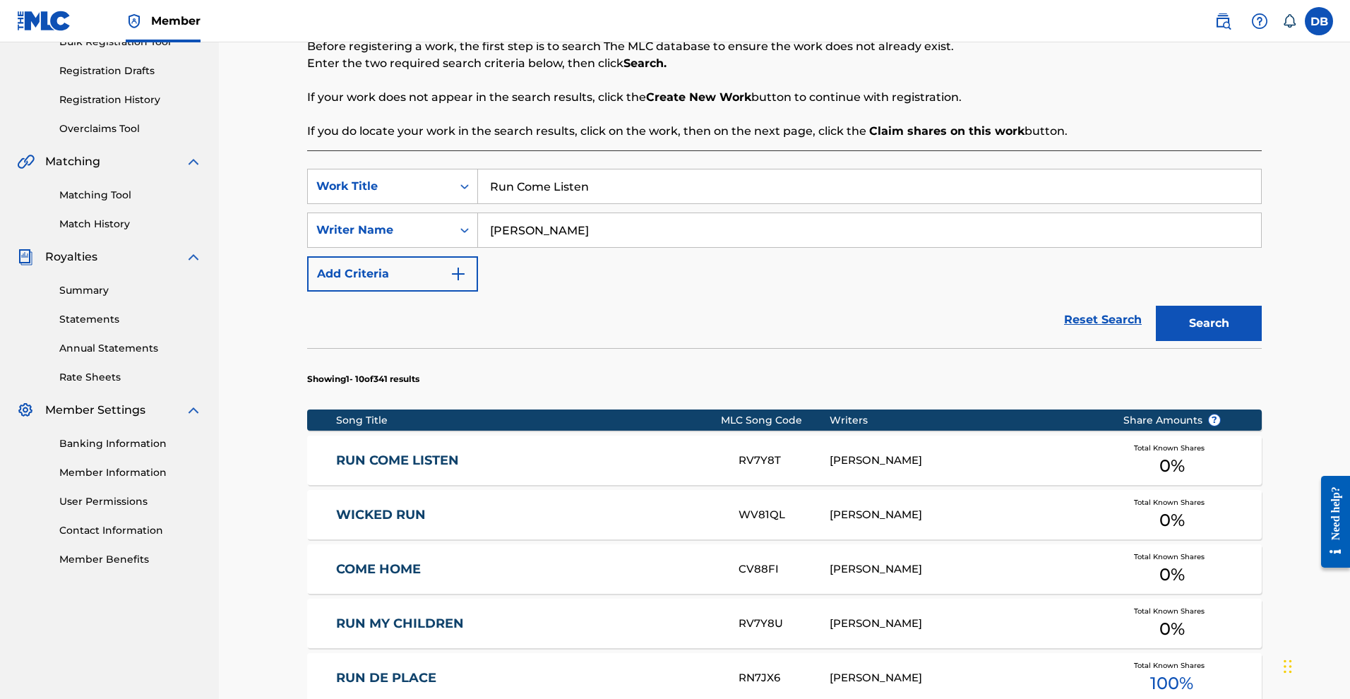
scroll to position [226, 0]
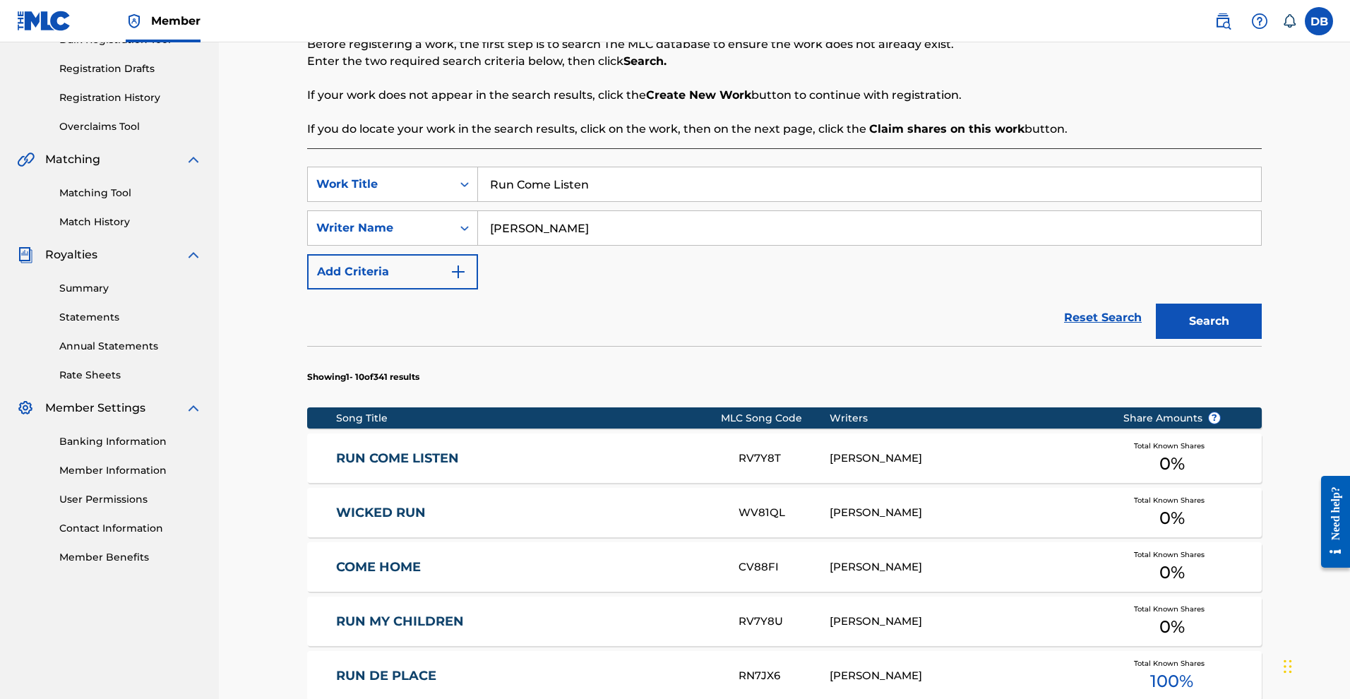
click at [1045, 467] on div "[PERSON_NAME]" at bounding box center [966, 458] width 272 height 16
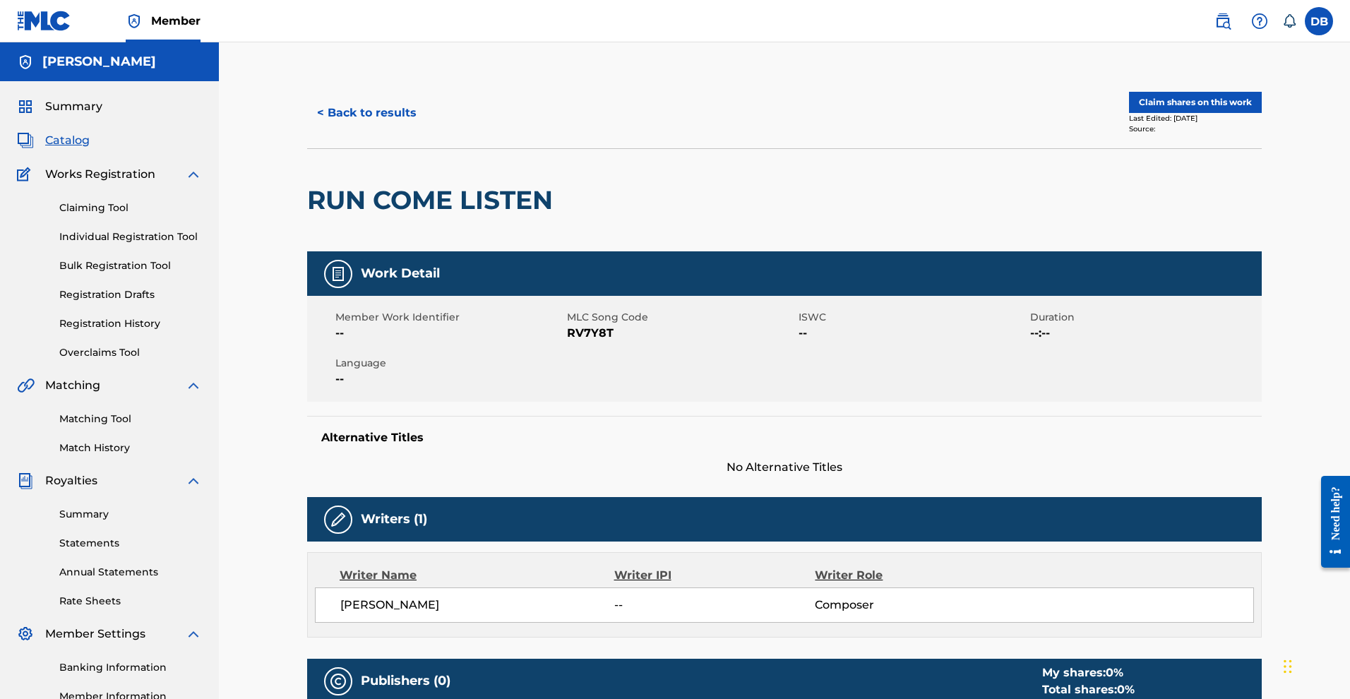
click at [136, 331] on link "Registration History" at bounding box center [130, 323] width 143 height 15
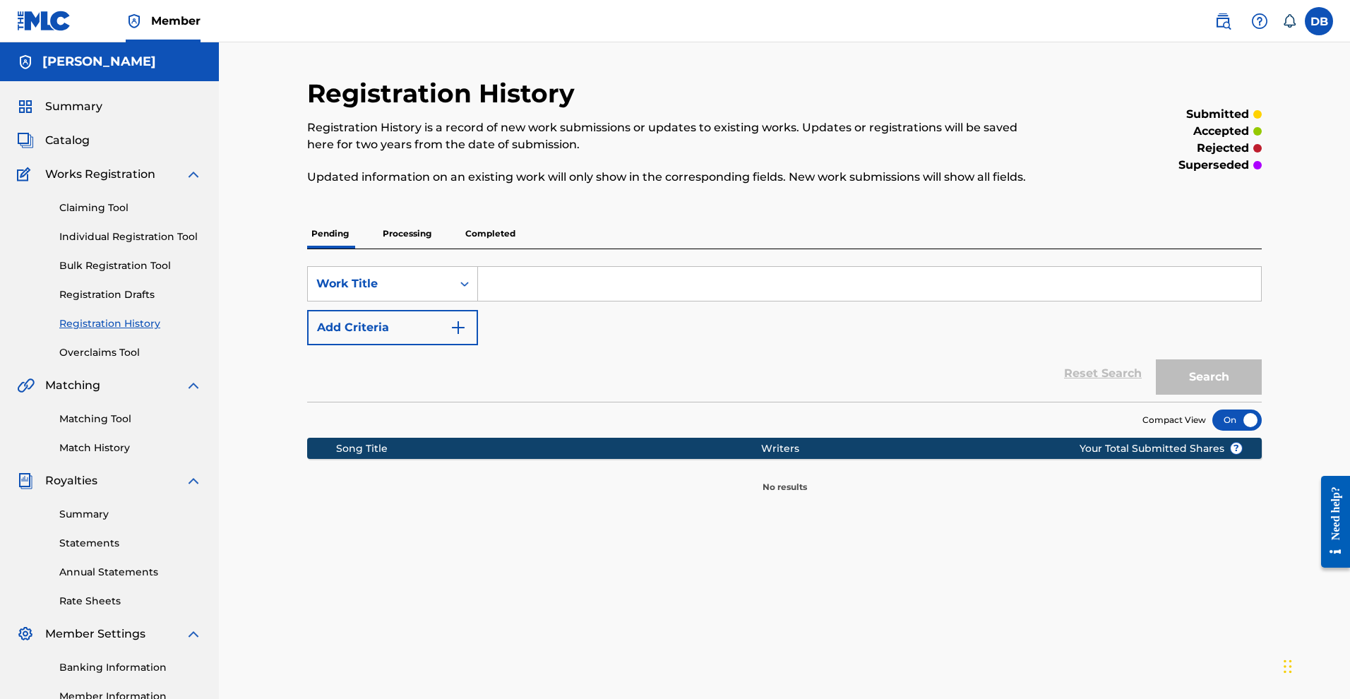
click at [577, 295] on div "Search Form" at bounding box center [870, 283] width 784 height 35
click at [577, 301] on input "Search Form" at bounding box center [869, 284] width 783 height 34
type input ""Run Come Listen""
click at [1214, 395] on button "Search" at bounding box center [1209, 376] width 106 height 35
drag, startPoint x: 630, startPoint y: 313, endPoint x: 463, endPoint y: 315, distance: 166.6
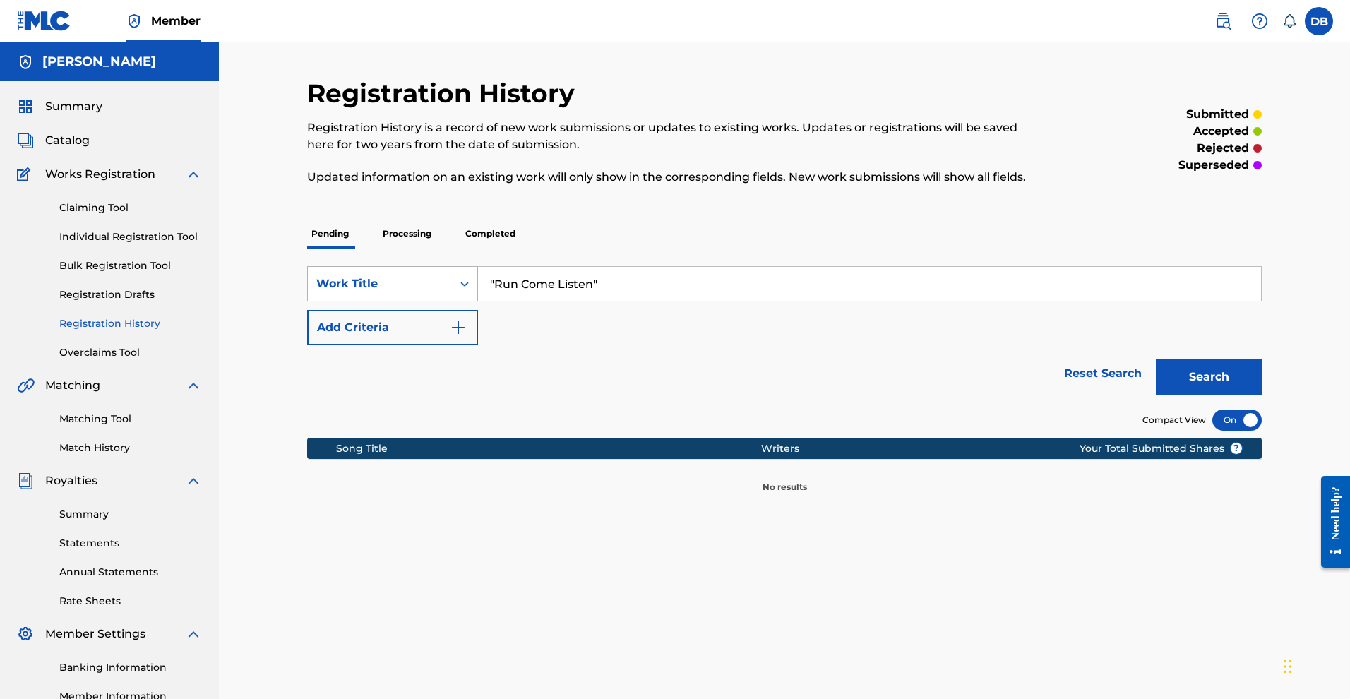
click at [463, 301] on div "SearchWithCriteria62af8df3-6638-47a4-99e1-4fa399aa6101 Work Title "Run Come Lis…" at bounding box center [784, 283] width 955 height 35
click at [167, 331] on link "Registration History" at bounding box center [130, 323] width 143 height 15
click at [157, 331] on link "Registration History" at bounding box center [130, 323] width 143 height 15
click at [145, 331] on link "Registration History" at bounding box center [130, 323] width 143 height 15
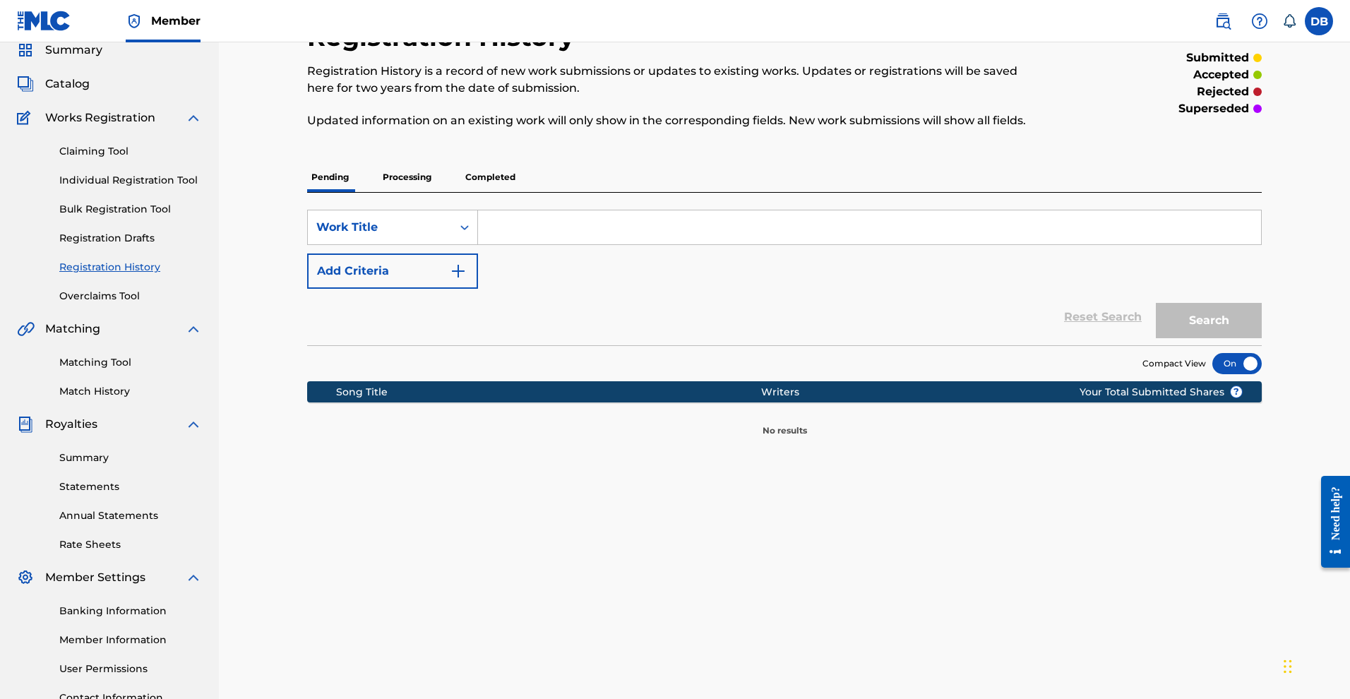
scroll to position [77, 0]
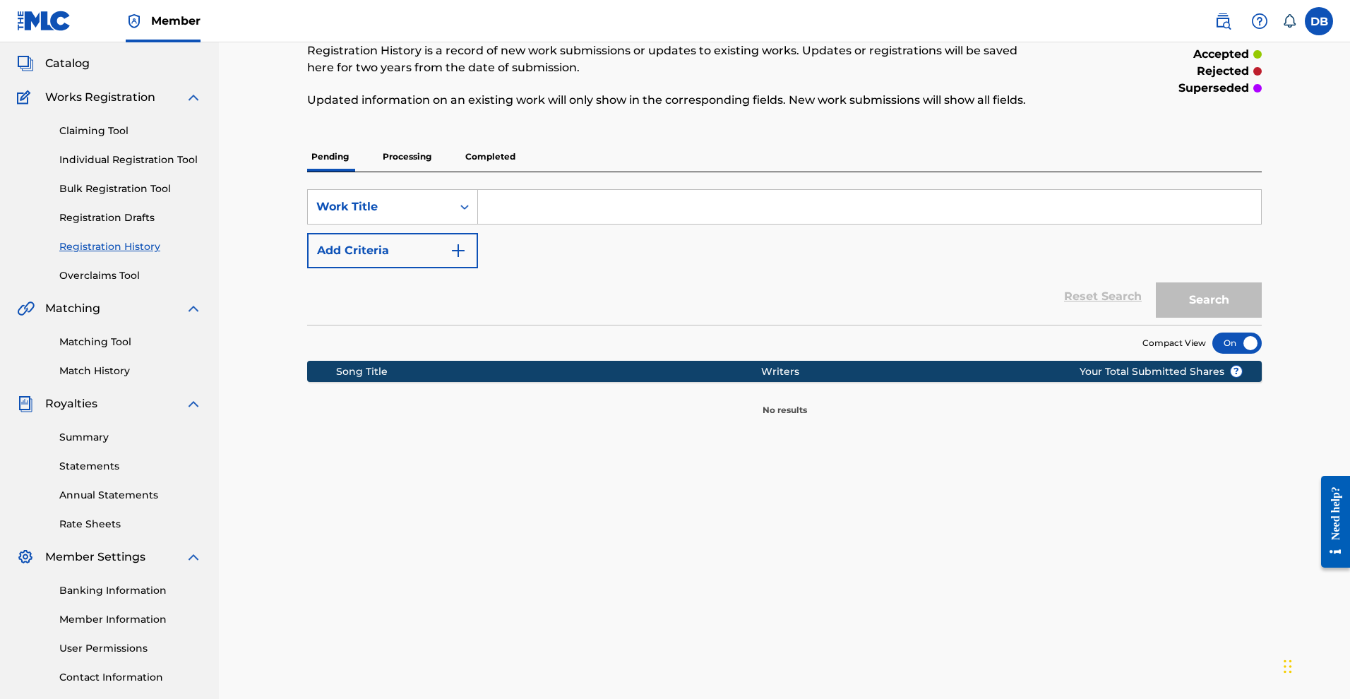
click at [136, 283] on link "Overclaims Tool" at bounding box center [130, 275] width 143 height 15
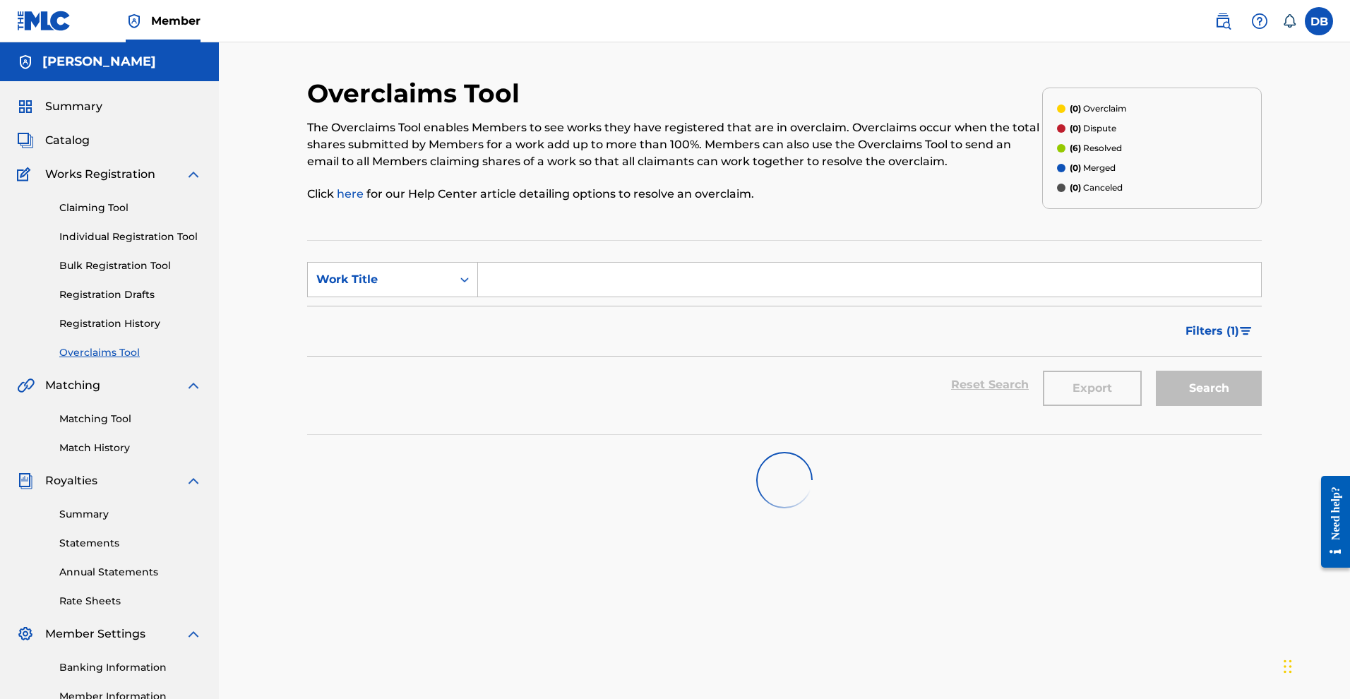
click at [134, 273] on link "Bulk Registration Tool" at bounding box center [130, 265] width 143 height 15
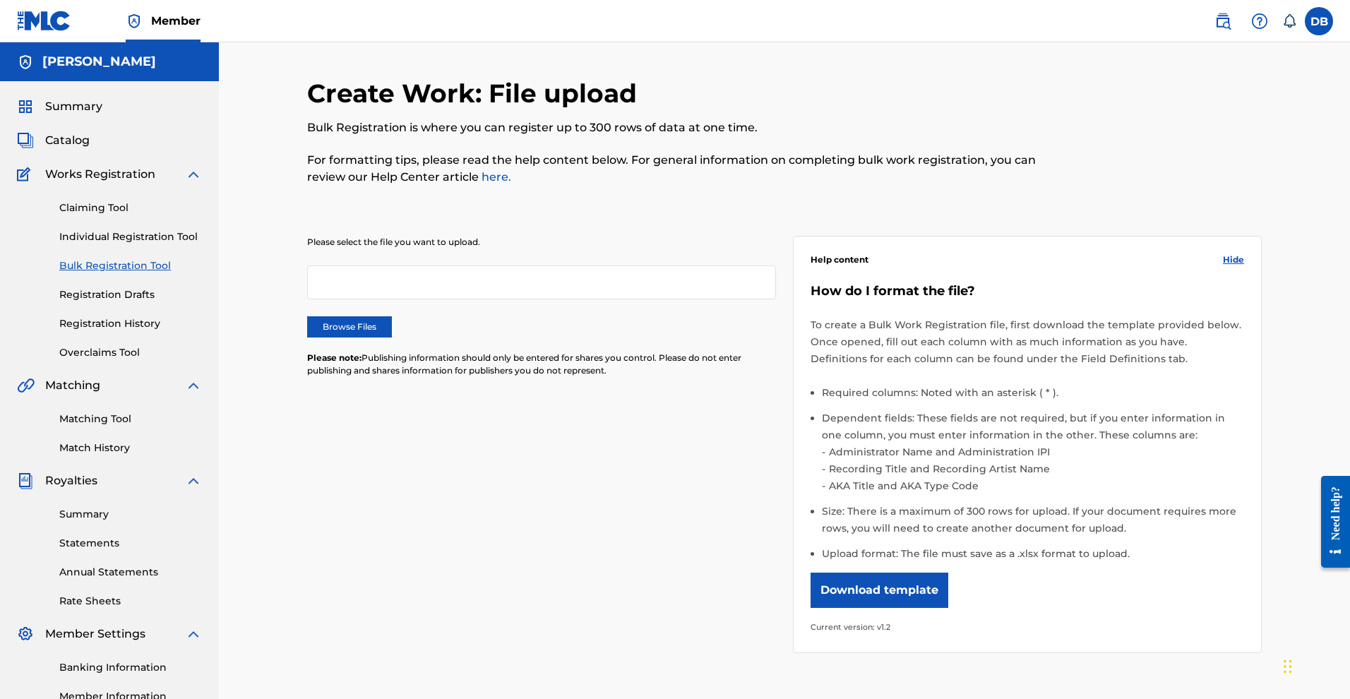
click at [181, 244] on link "Individual Registration Tool" at bounding box center [130, 236] width 143 height 15
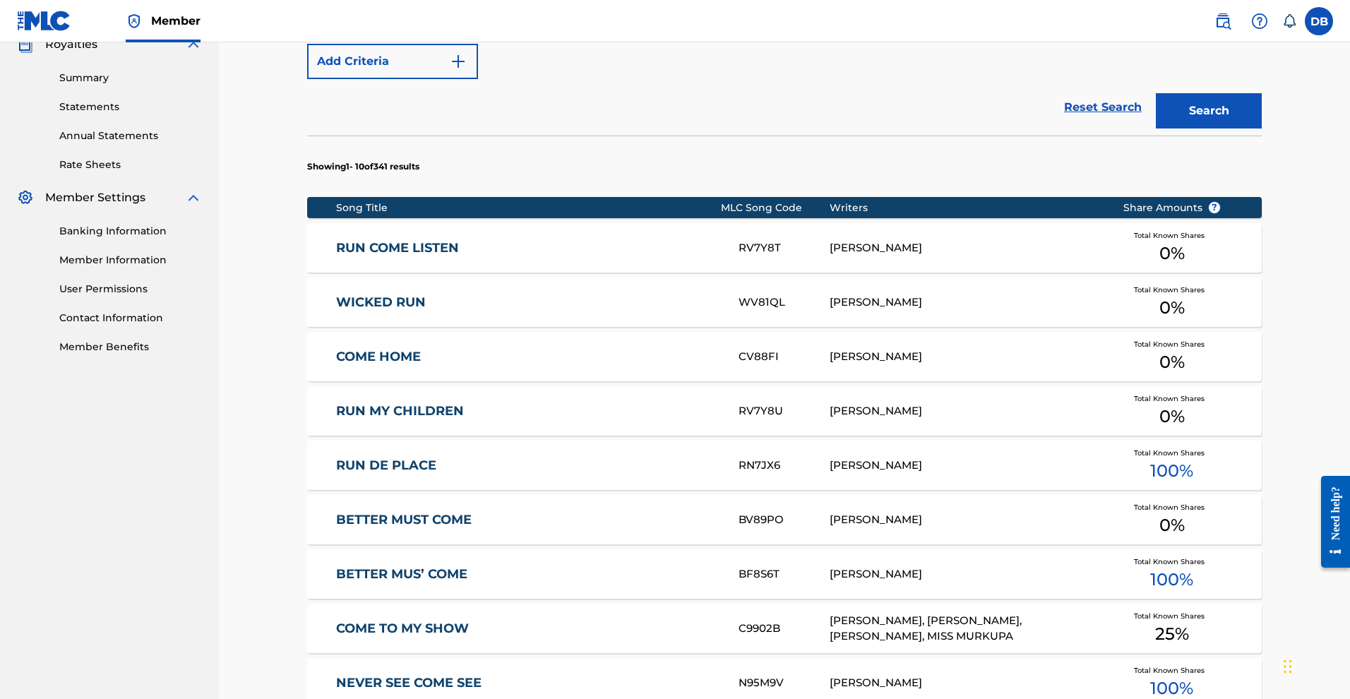
scroll to position [446, 0]
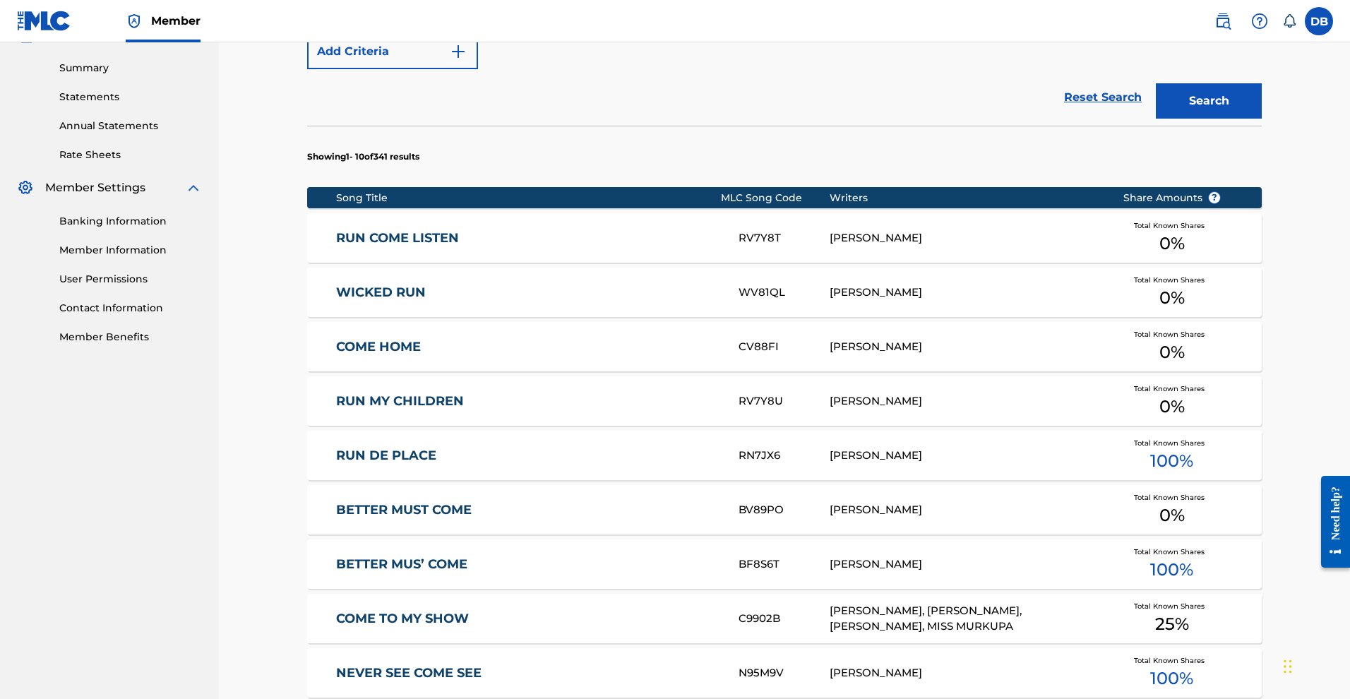
click at [1094, 464] on div "[PERSON_NAME]" at bounding box center [966, 456] width 272 height 16
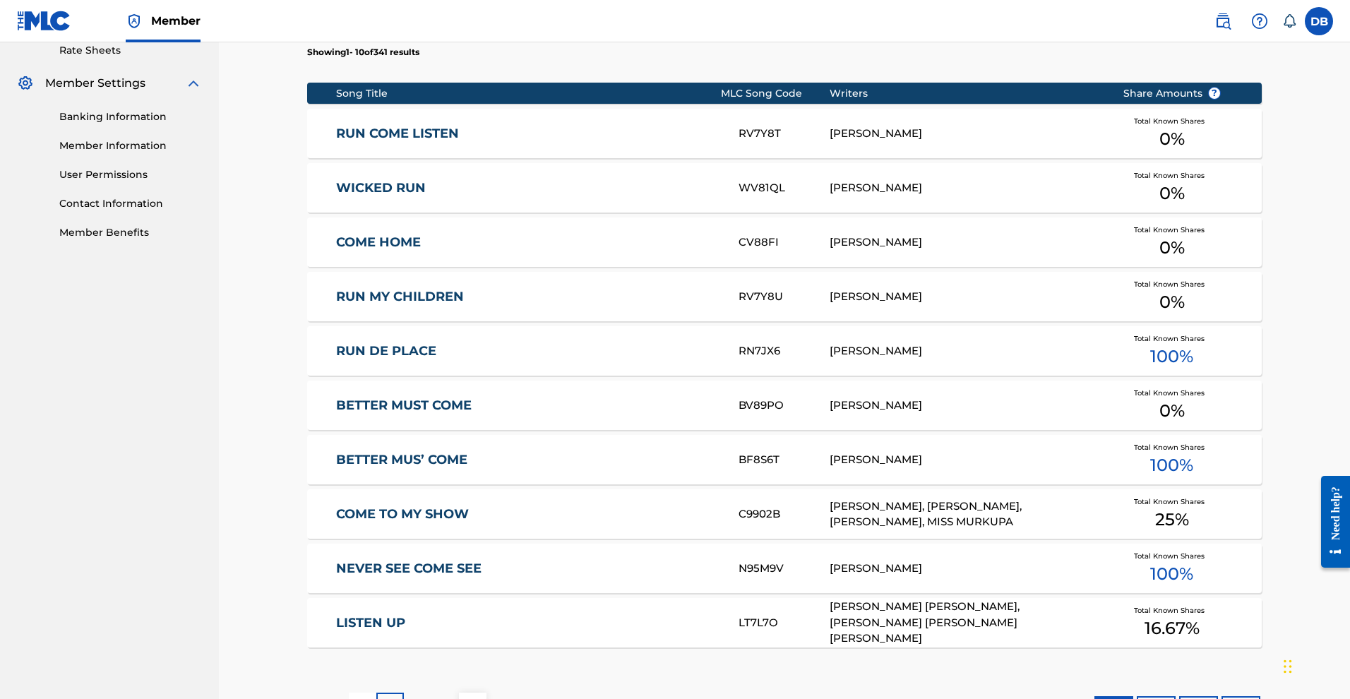
scroll to position [551, 0]
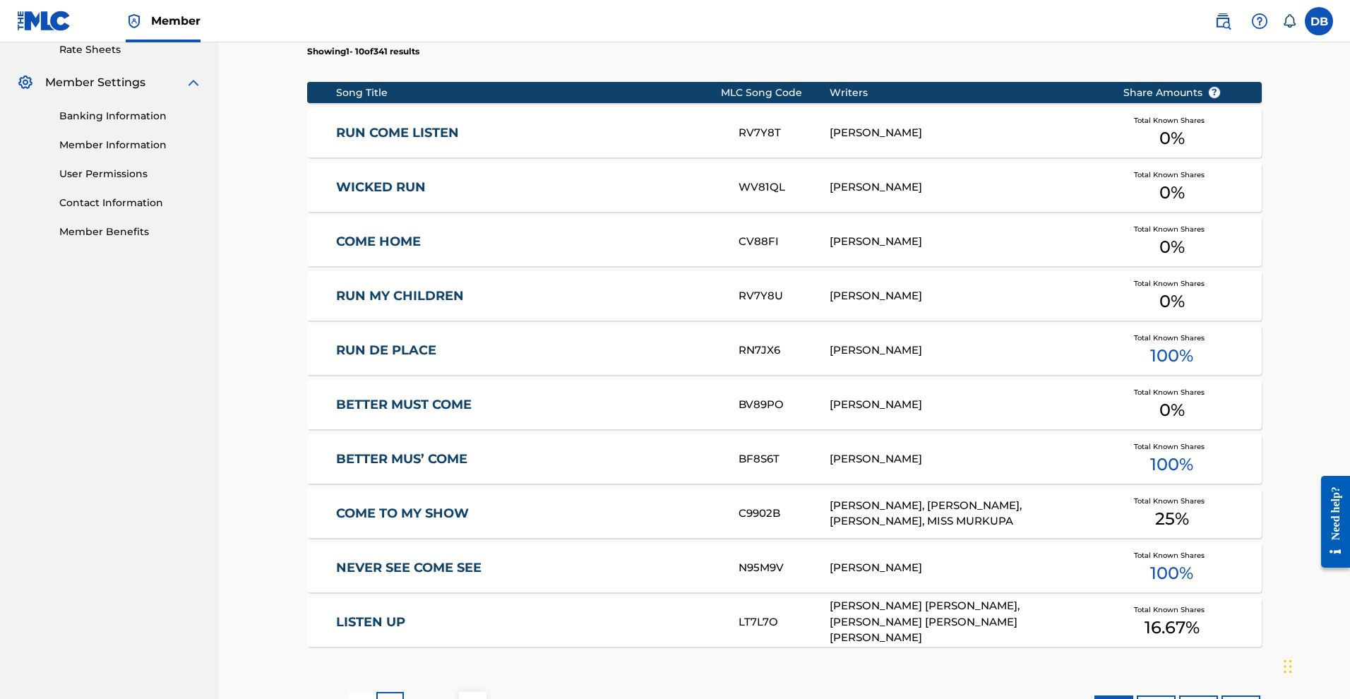
click at [570, 576] on link "NEVER SEE COME SEE" at bounding box center [528, 568] width 384 height 16
